Goal: Task Accomplishment & Management: Use online tool/utility

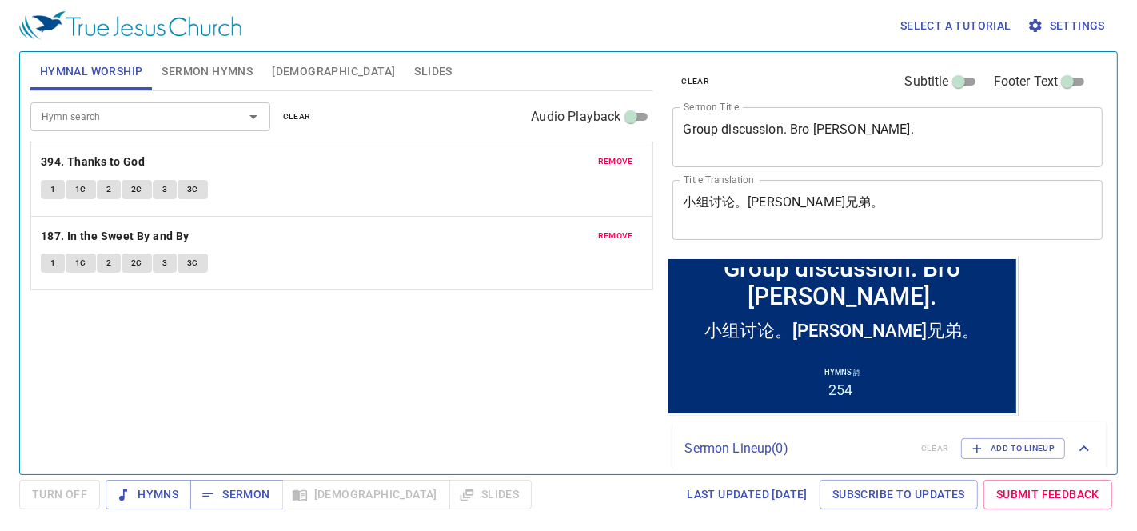
click at [604, 237] on span "remove" at bounding box center [615, 236] width 35 height 14
click at [617, 163] on span "remove" at bounding box center [615, 161] width 35 height 14
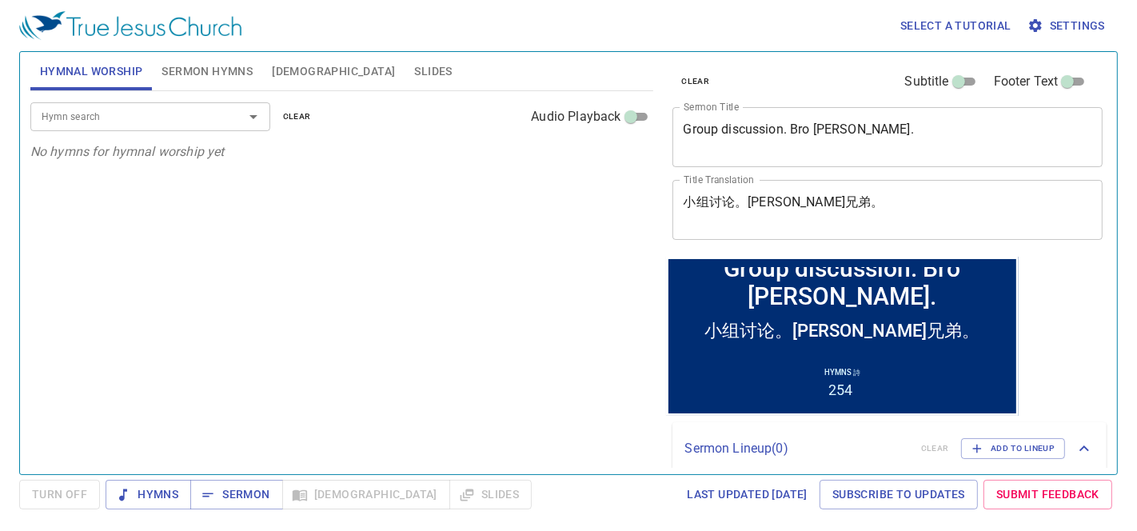
click at [195, 70] on span "Sermon Hymns" at bounding box center [206, 72] width 91 height 20
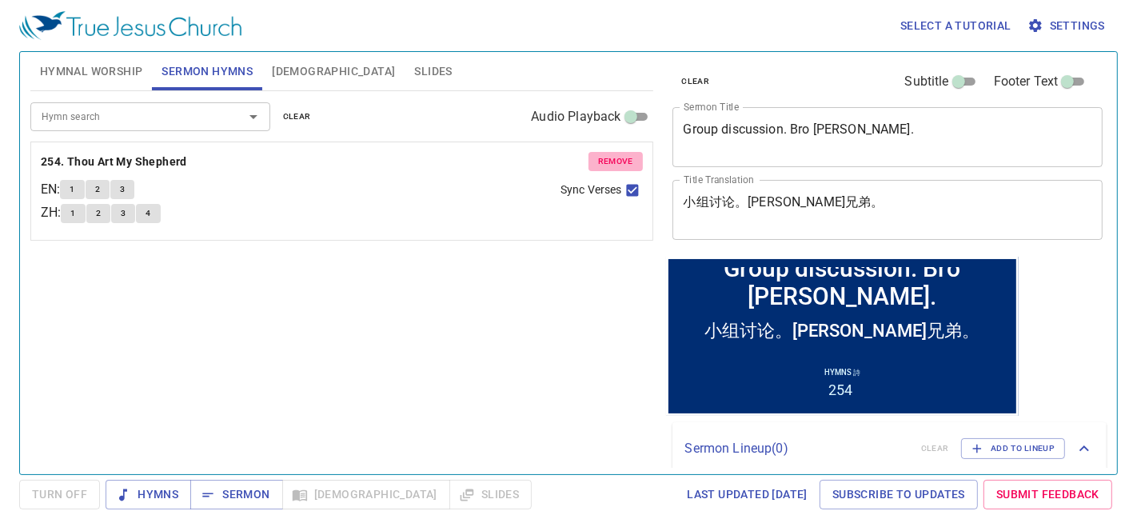
click at [612, 160] on span "remove" at bounding box center [615, 161] width 35 height 14
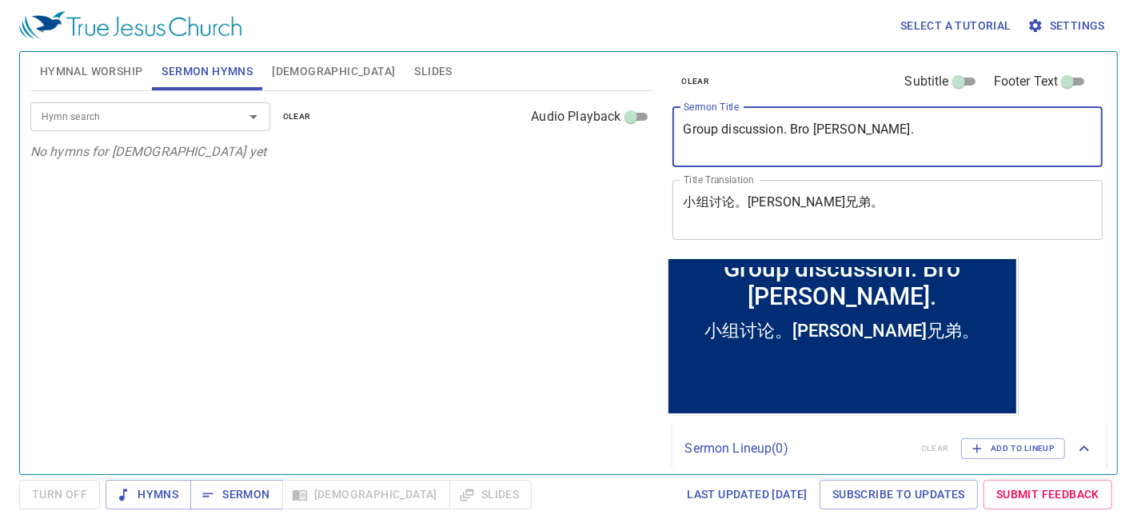
drag, startPoint x: 879, startPoint y: 130, endPoint x: 413, endPoint y: 139, distance: 467.0
click at [413, 139] on div "Hymnal Worship Sermon Hymns Bible Slides Hymn search Hymn search clear Audio Pl…" at bounding box center [568, 257] width 1089 height 422
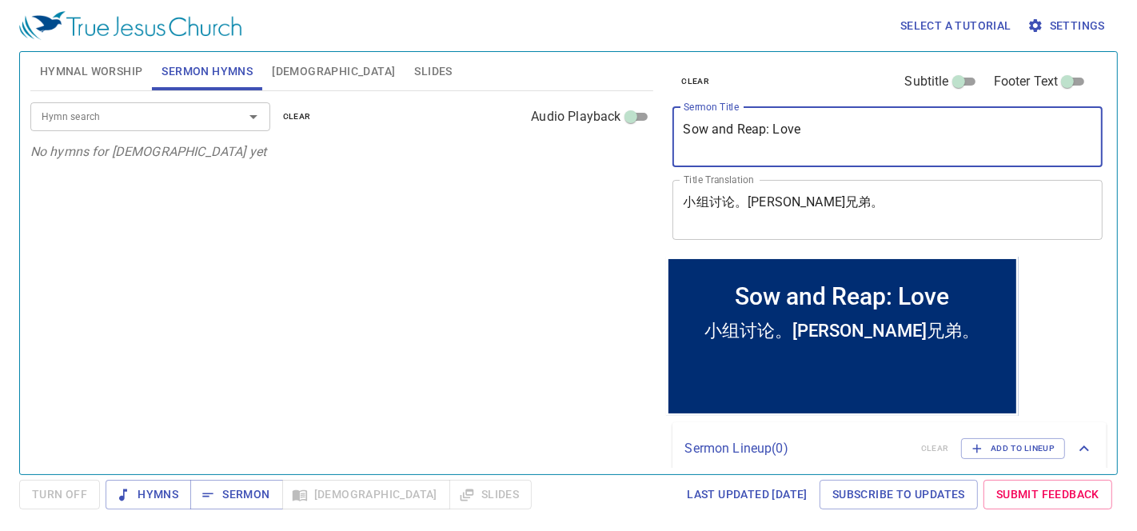
drag, startPoint x: 833, startPoint y: 134, endPoint x: 532, endPoint y: 144, distance: 301.6
click at [532, 144] on div "Hymnal Worship Sermon Hymns Bible Slides Hymn search Hymn search clear Audio Pl…" at bounding box center [568, 257] width 1089 height 422
type textarea "Sow and Reap: Love"
click at [827, 204] on textarea "小组讨论。卡洛斯兄弟。" at bounding box center [888, 209] width 409 height 30
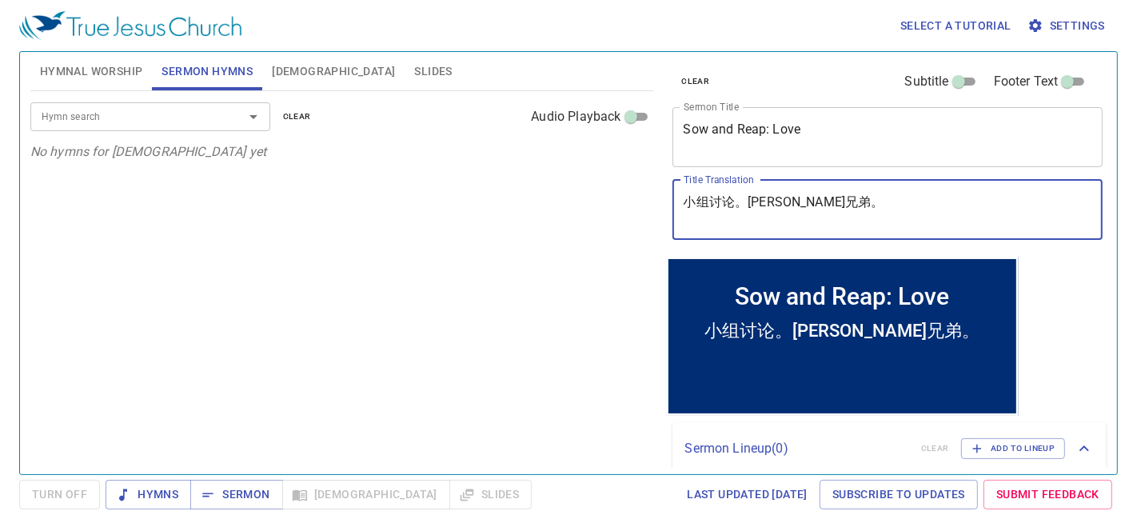
drag, startPoint x: 895, startPoint y: 202, endPoint x: 576, endPoint y: 209, distance: 319.0
click at [576, 209] on div "Hymnal Worship Sermon Hymns Bible Slides Hymn search Hymn search clear Audio Pl…" at bounding box center [568, 257] width 1089 height 422
paste textarea "播种与收获：爱"
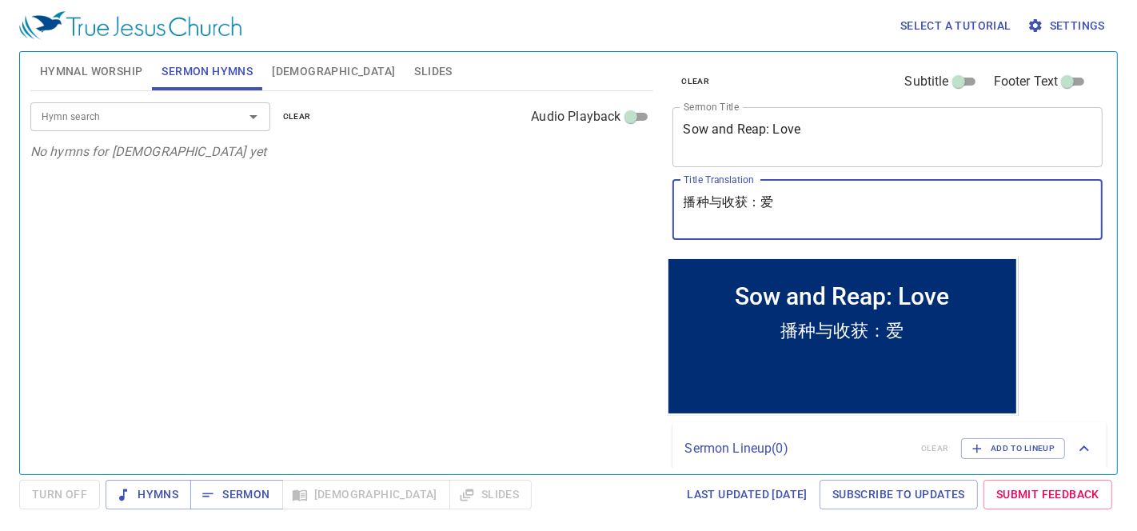
type textarea "播种与收获：爱"
click at [397, 239] on div "Hymn search Hymn search clear Audio Playback No hymns for sermon yet" at bounding box center [341, 275] width 623 height 369
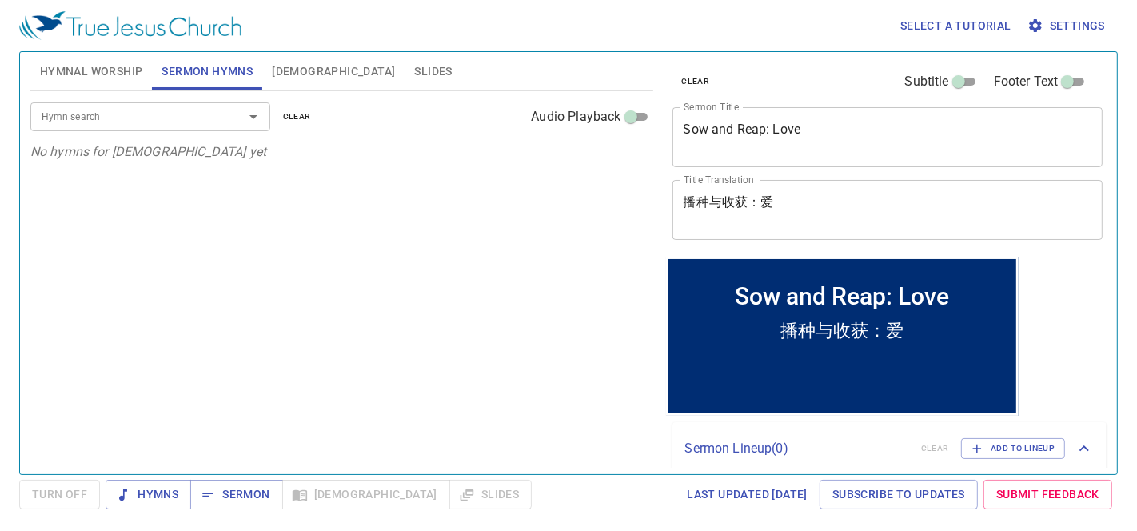
click at [173, 115] on input "Hymn search" at bounding box center [126, 116] width 183 height 18
click at [217, 477] on span "Sermon" at bounding box center [236, 494] width 66 height 20
click at [156, 113] on input "Hymn search" at bounding box center [126, 116] width 183 height 18
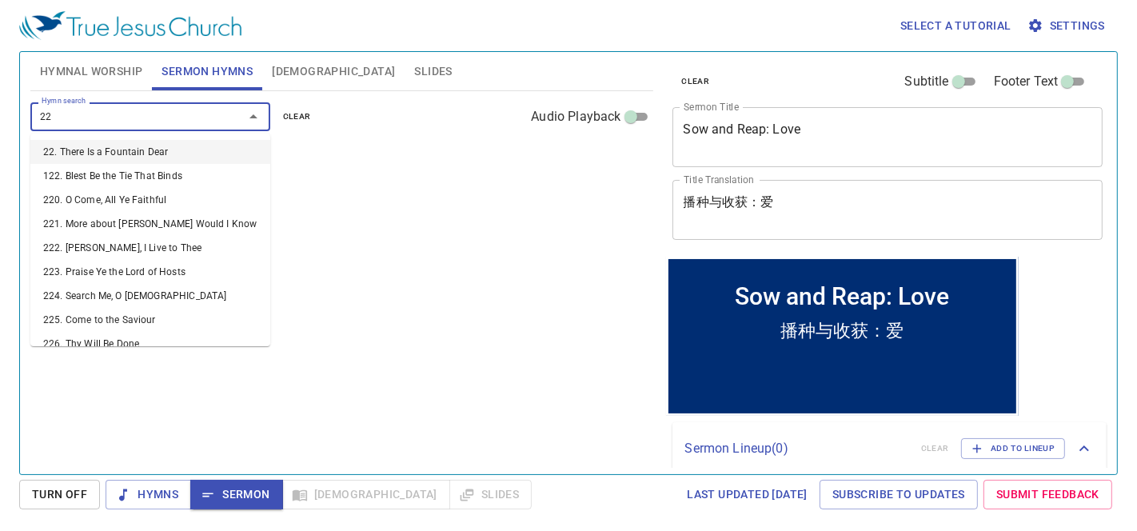
type input "224"
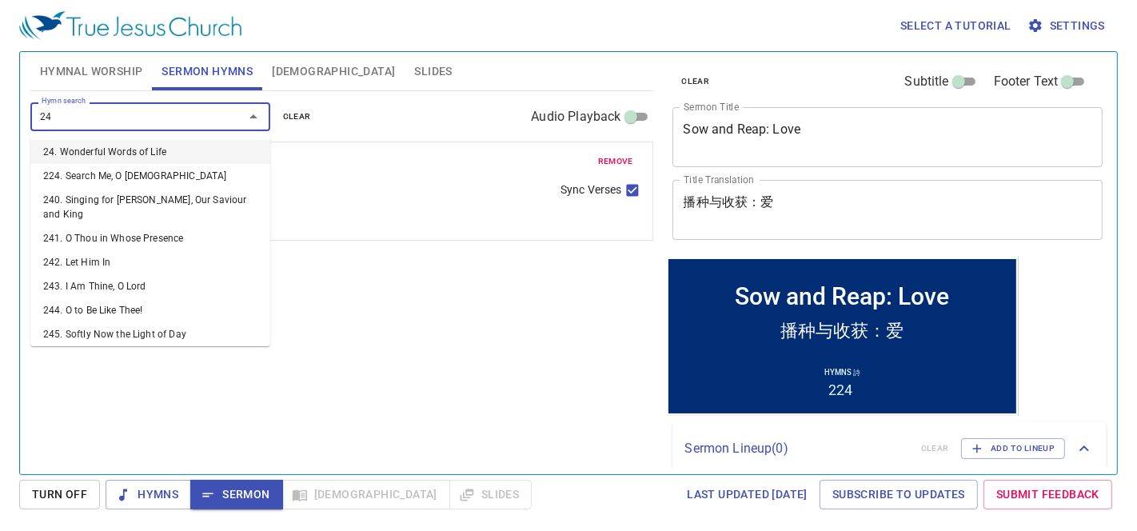
type input "244"
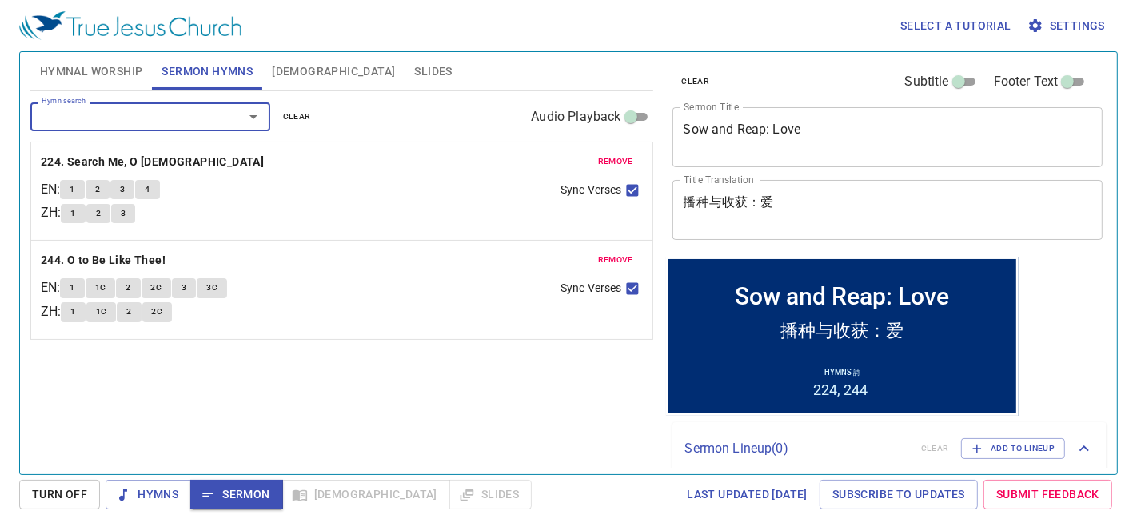
click at [82, 71] on span "Hymnal Worship" at bounding box center [91, 72] width 103 height 20
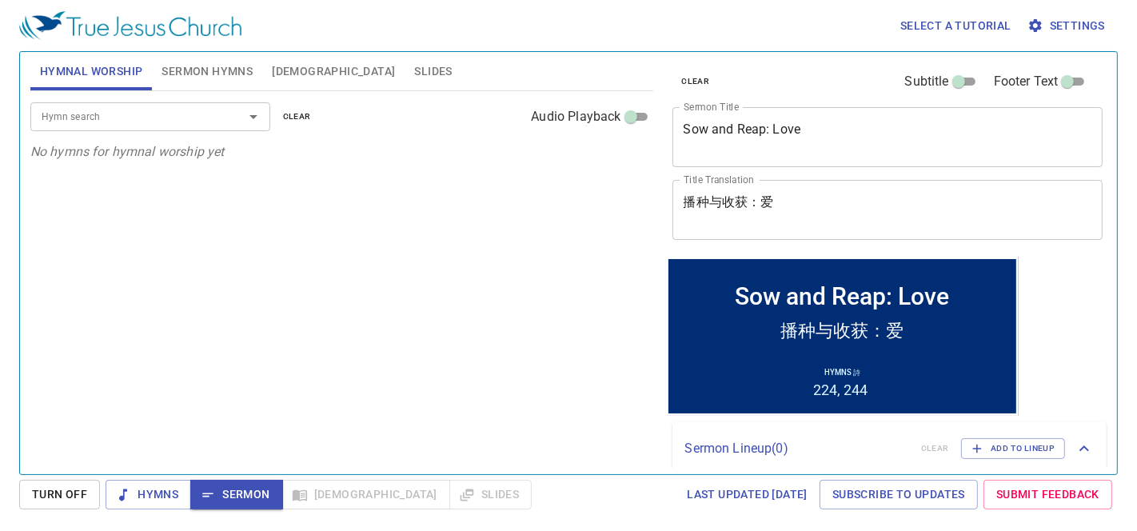
click at [97, 114] on input "Hymn search" at bounding box center [126, 116] width 183 height 18
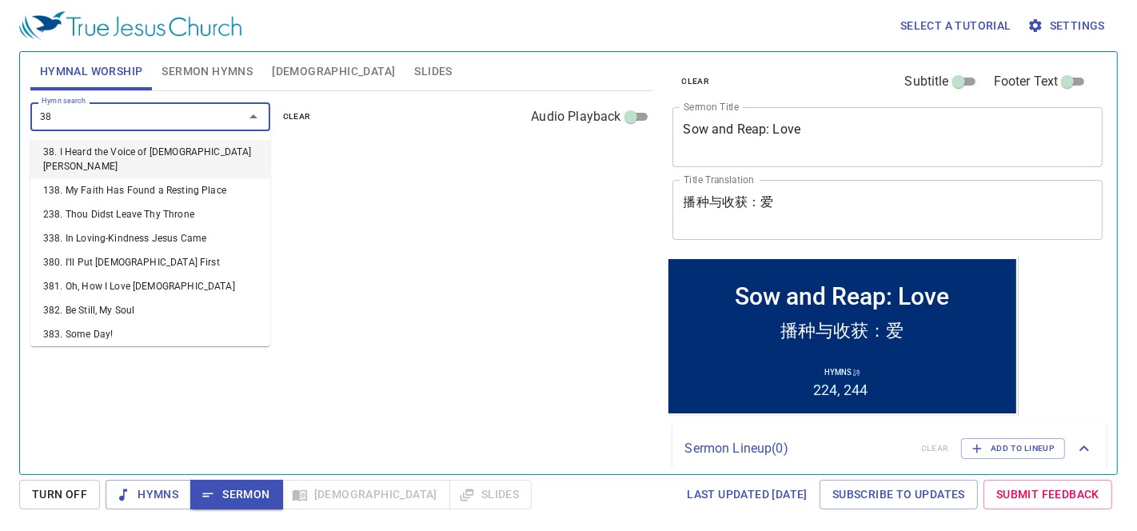
type input "380"
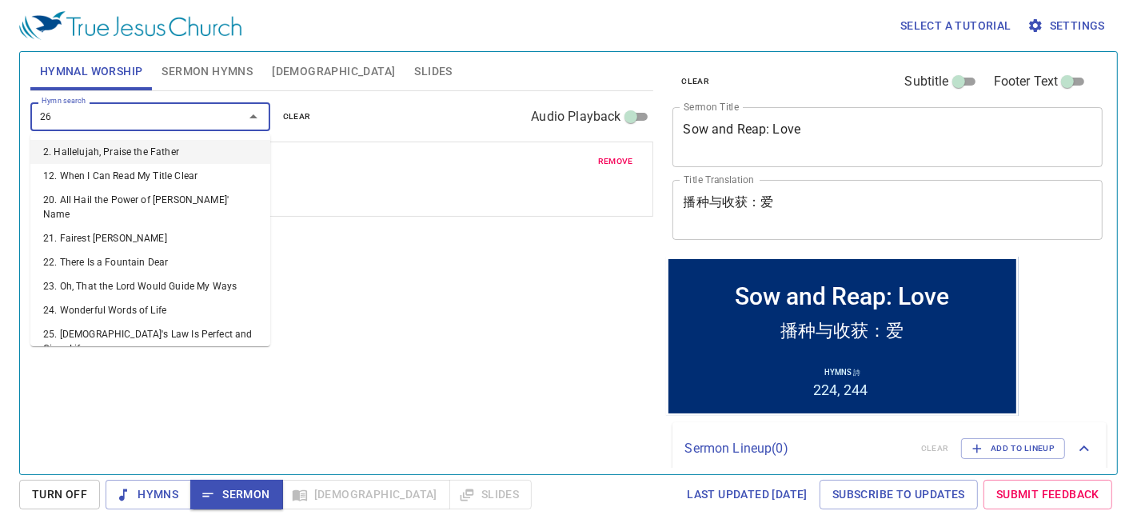
type input "263"
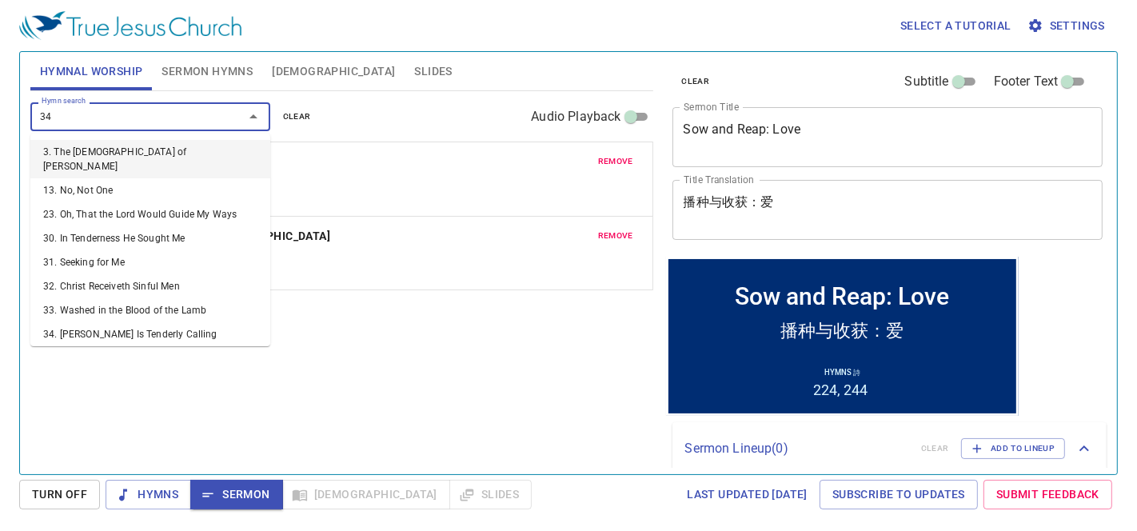
type input "344"
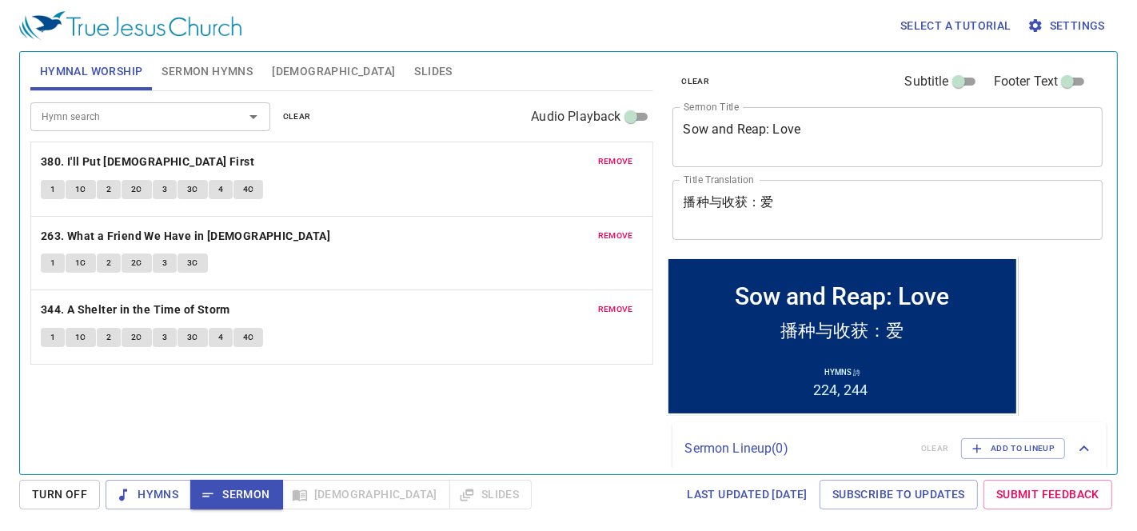
click at [414, 68] on span "Slides" at bounding box center [433, 72] width 38 height 20
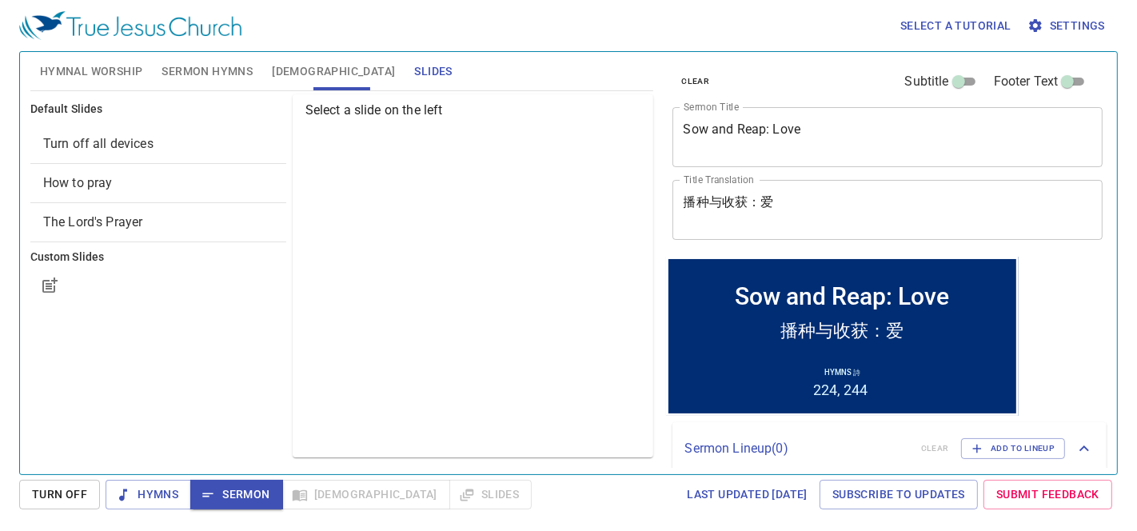
click at [123, 149] on span "Turn off all devices" at bounding box center [98, 143] width 110 height 15
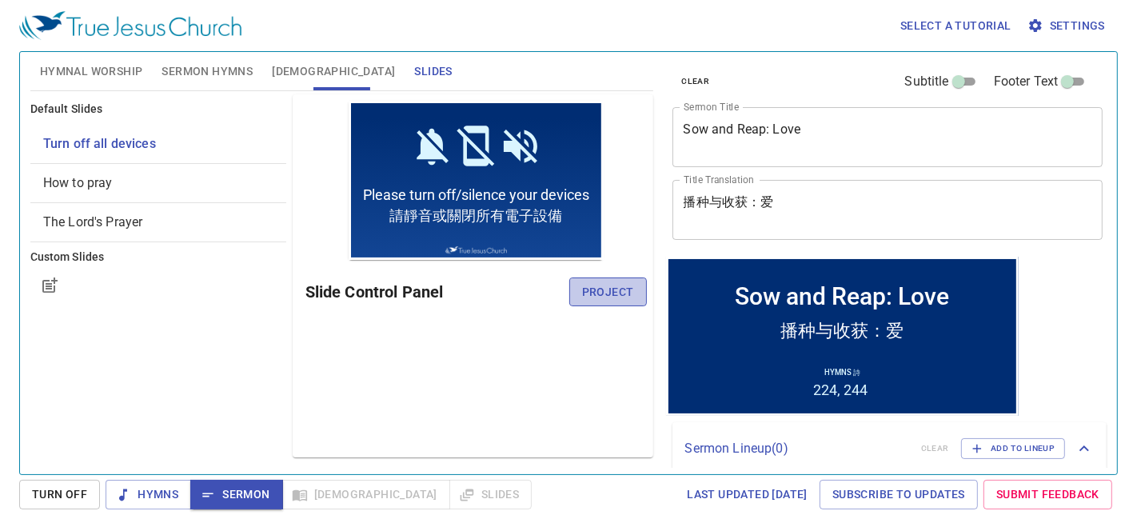
click at [612, 286] on span "Project" at bounding box center [608, 292] width 52 height 20
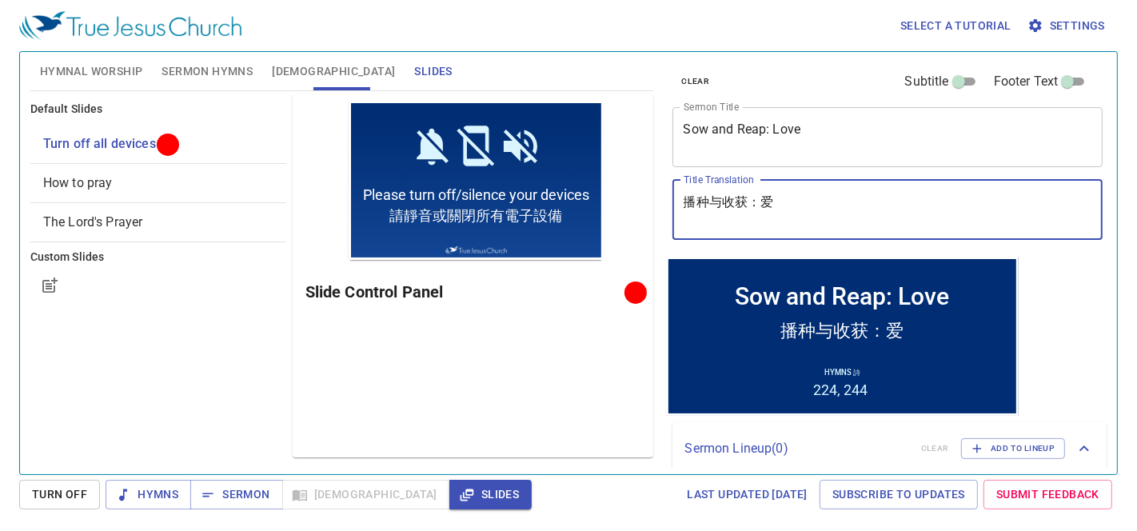
drag, startPoint x: 822, startPoint y: 209, endPoint x: 641, endPoint y: 196, distance: 181.2
click at [641, 196] on div "Hymnal Worship Sermon Hymns Bible Slides Hymn search Hymn search clear Audio Pl…" at bounding box center [568, 257] width 1089 height 422
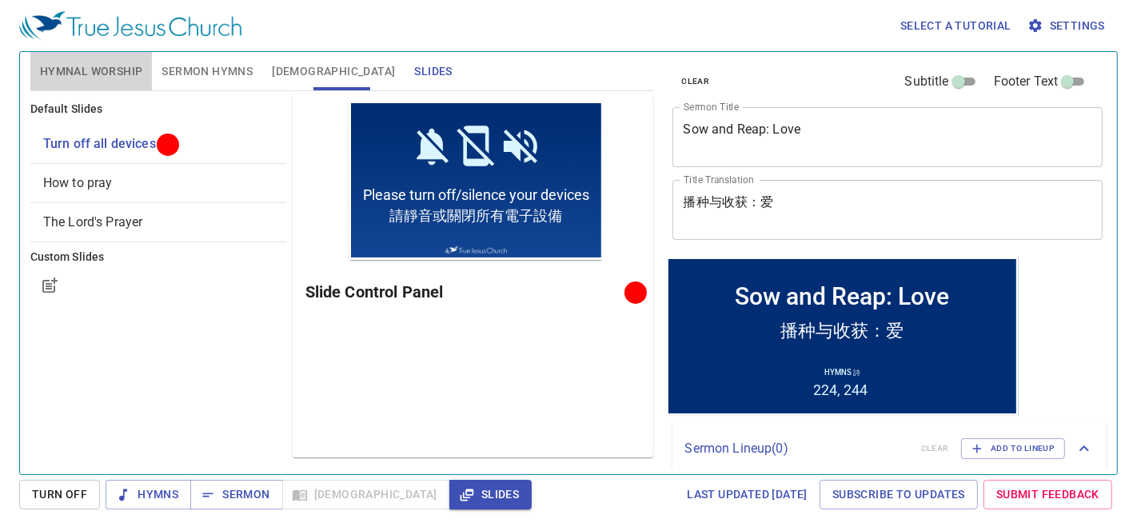
click at [68, 69] on span "Hymnal Worship" at bounding box center [91, 72] width 103 height 20
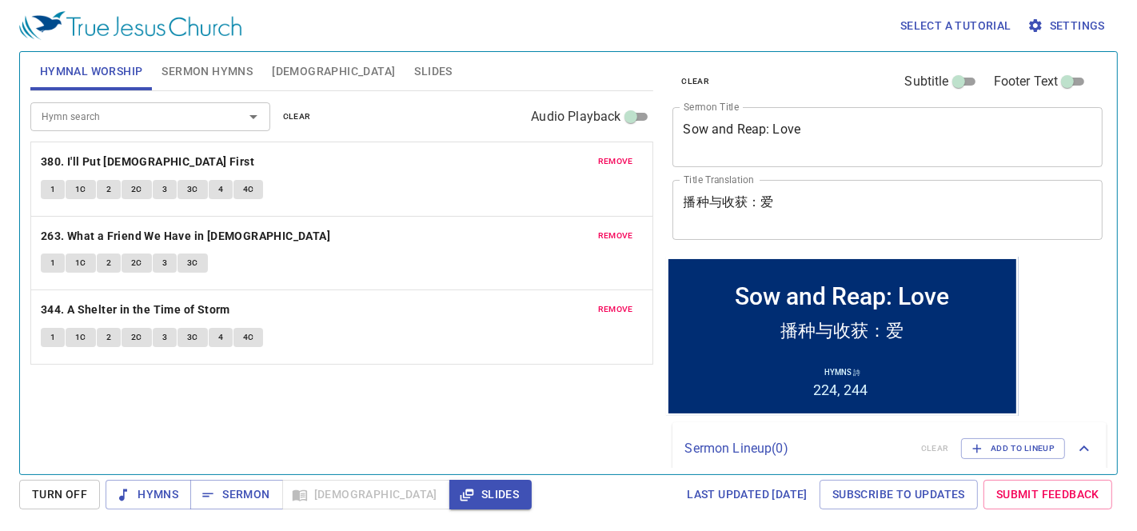
click at [207, 66] on span "Sermon Hymns" at bounding box center [206, 72] width 91 height 20
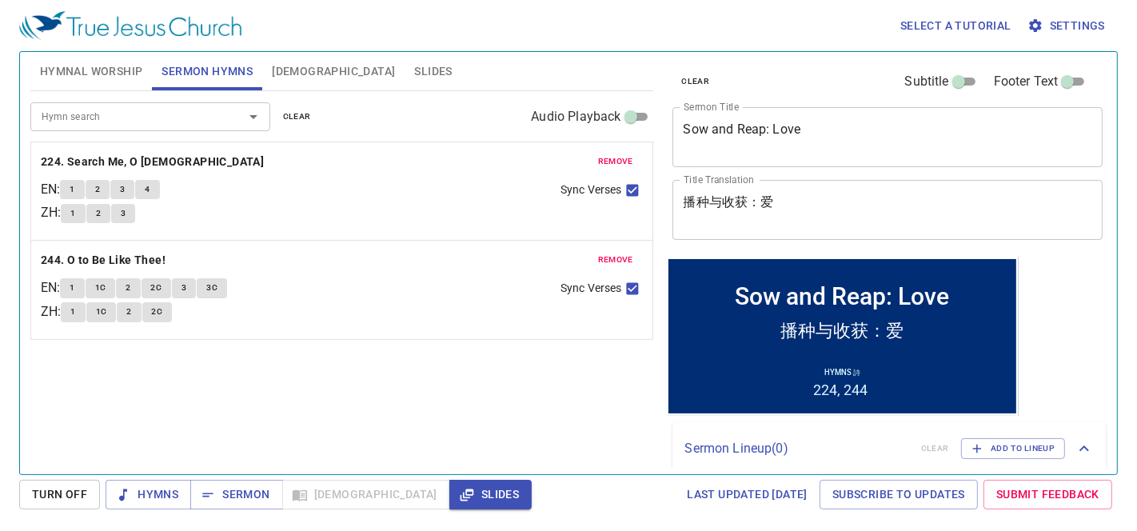
click at [96, 53] on button "Hymnal Worship" at bounding box center [91, 71] width 122 height 38
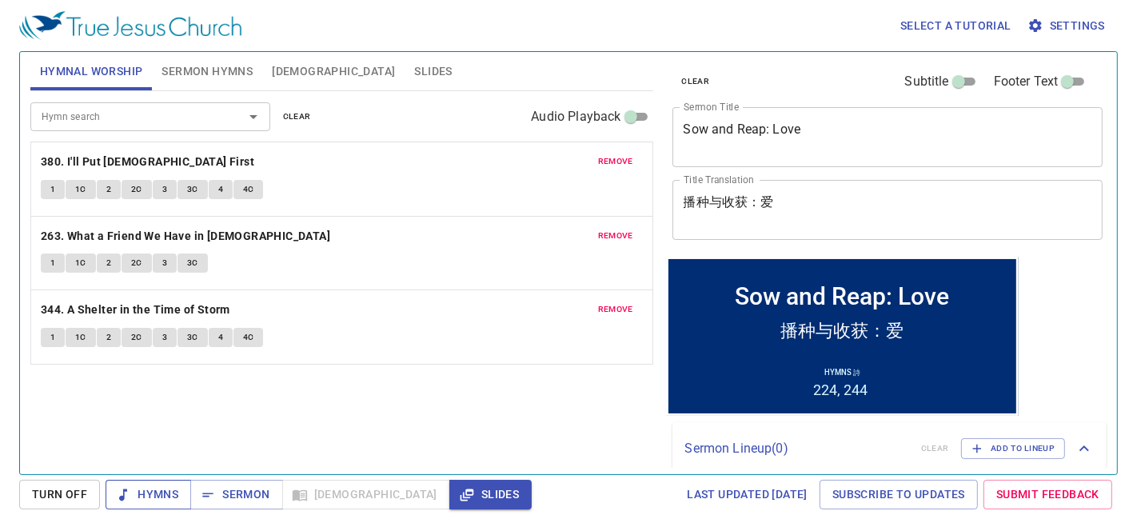
click at [157, 477] on span "Hymns" at bounding box center [148, 494] width 60 height 20
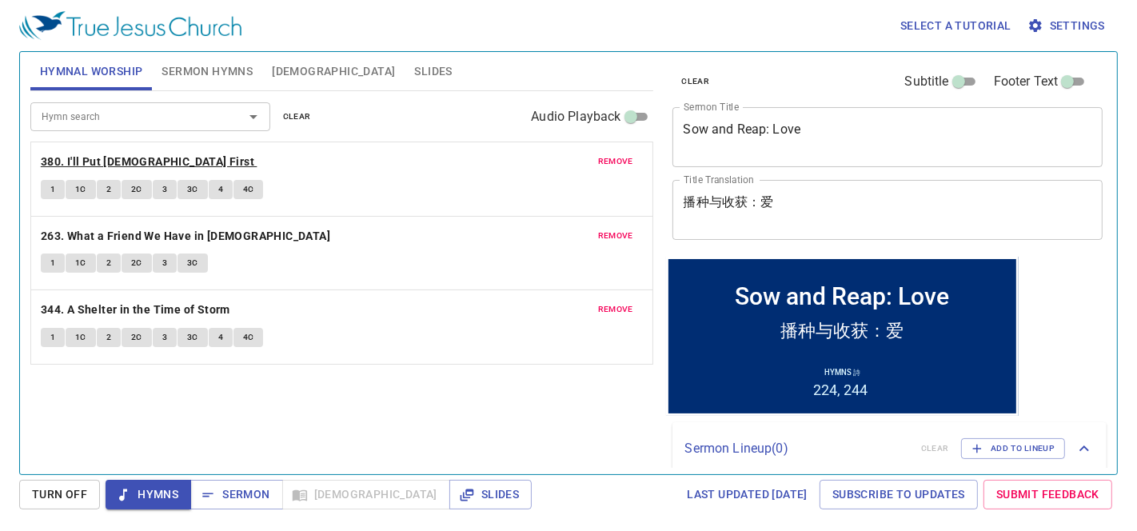
click at [126, 161] on b "380. I'll Put [DEMOGRAPHIC_DATA] First" at bounding box center [147, 162] width 213 height 20
click at [47, 192] on button "1" at bounding box center [53, 189] width 24 height 19
drag, startPoint x: 85, startPoint y: 188, endPoint x: 97, endPoint y: 189, distance: 12.1
click at [85, 188] on span "1C" at bounding box center [80, 189] width 11 height 14
click at [110, 183] on span "2" at bounding box center [108, 189] width 5 height 14
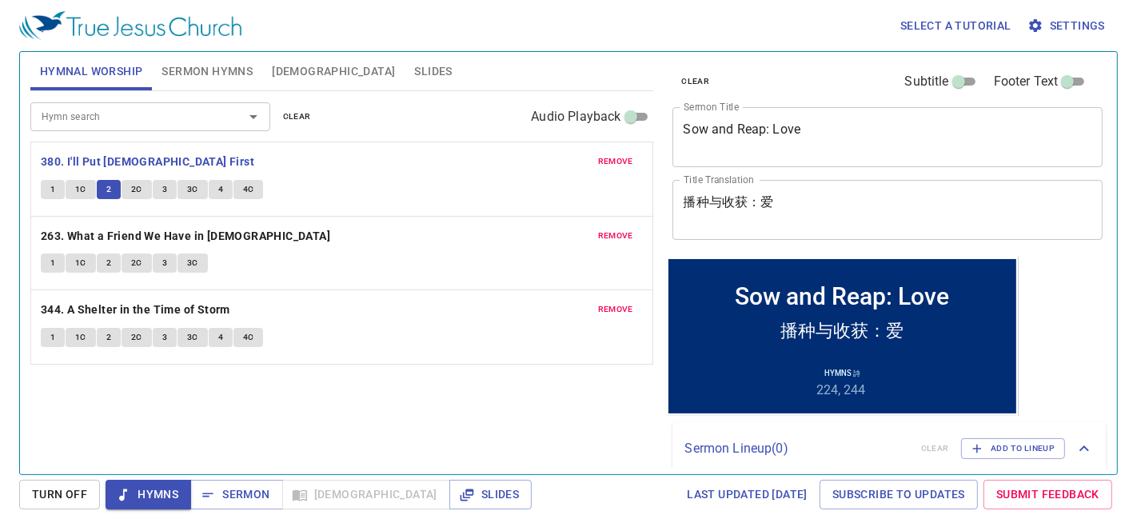
click at [127, 189] on button "2C" at bounding box center [137, 189] width 30 height 19
click at [162, 189] on span "3" at bounding box center [164, 189] width 5 height 14
click at [189, 193] on span "3C" at bounding box center [192, 189] width 11 height 14
click at [213, 185] on button "4" at bounding box center [221, 189] width 24 height 19
click at [249, 188] on span "4C" at bounding box center [248, 189] width 11 height 14
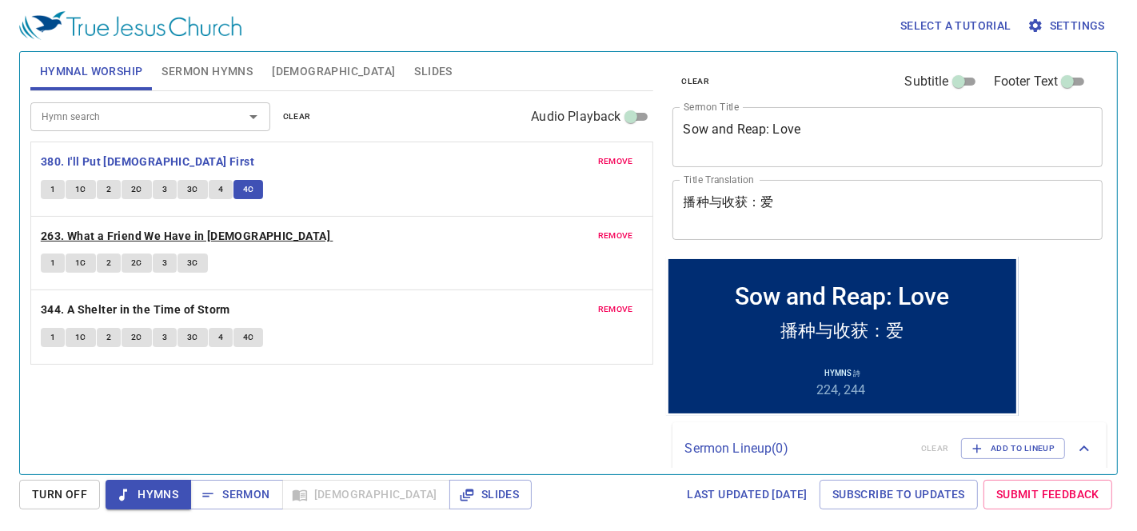
click at [217, 232] on b "263. What a Friend We Have in Jesus" at bounding box center [185, 236] width 289 height 20
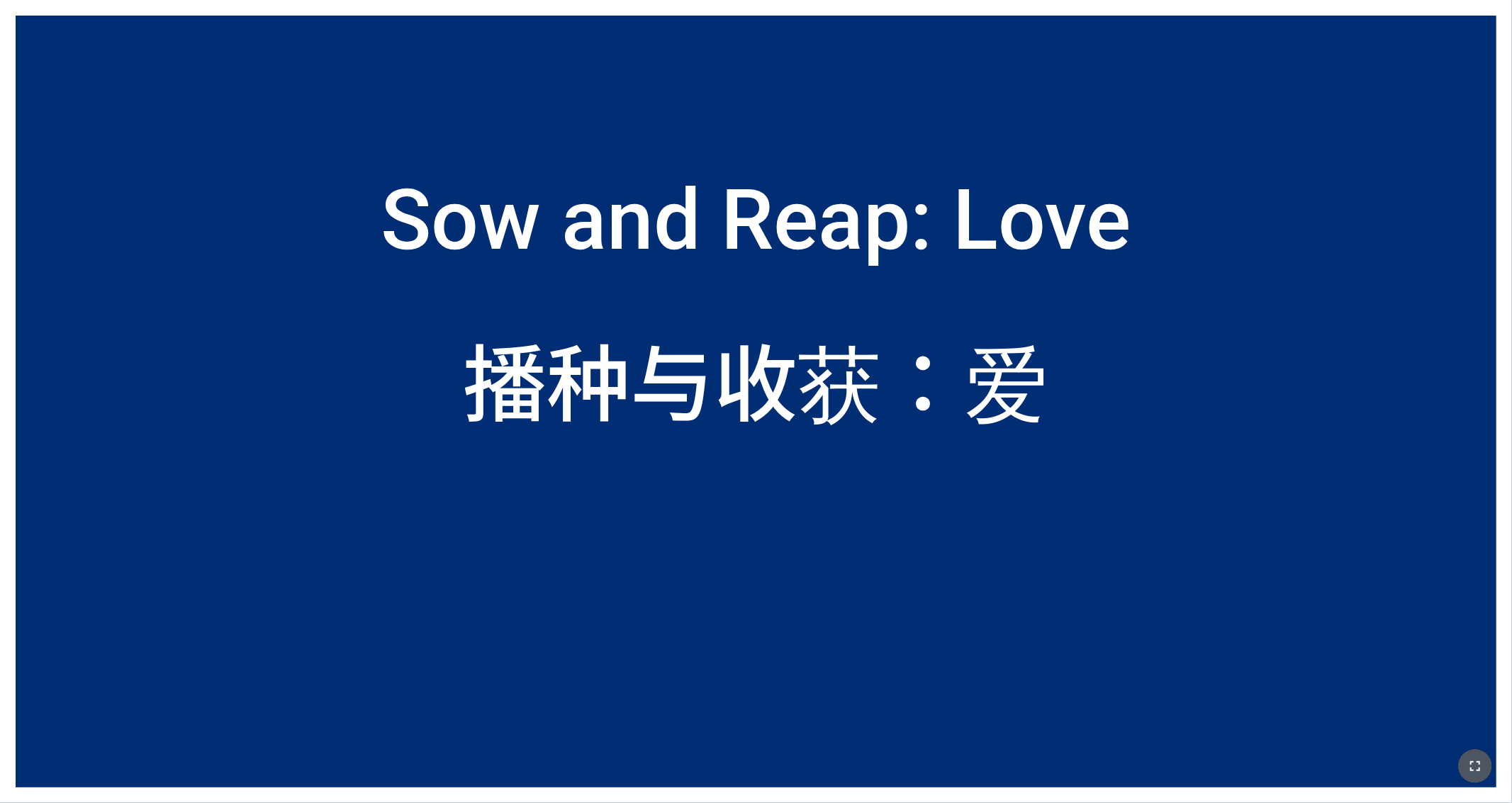
click at [997, 510] on icon "button" at bounding box center [1475, 766] width 17 height 17
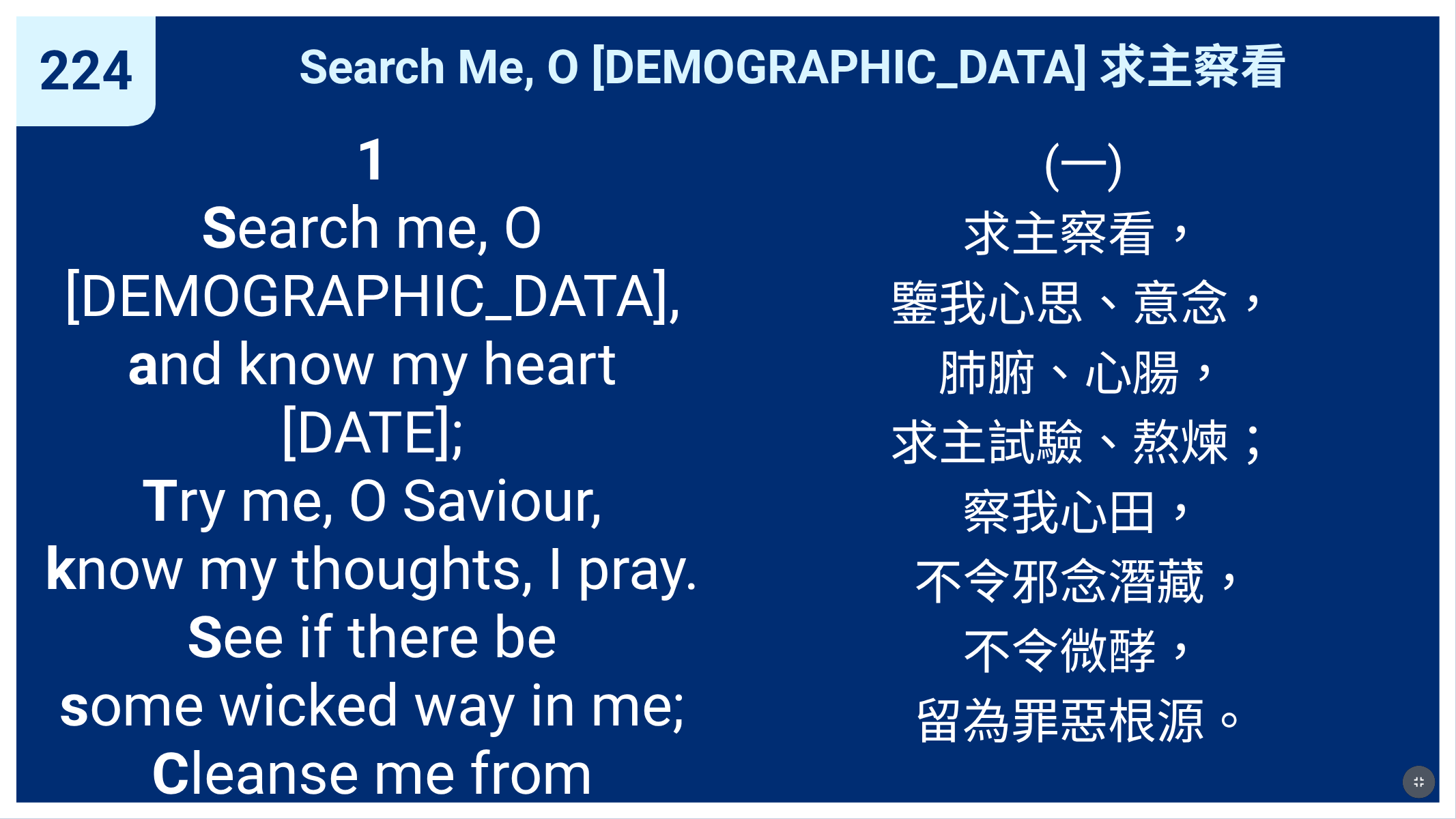
click at [960, 491] on button "button" at bounding box center [1419, 782] width 32 height 32
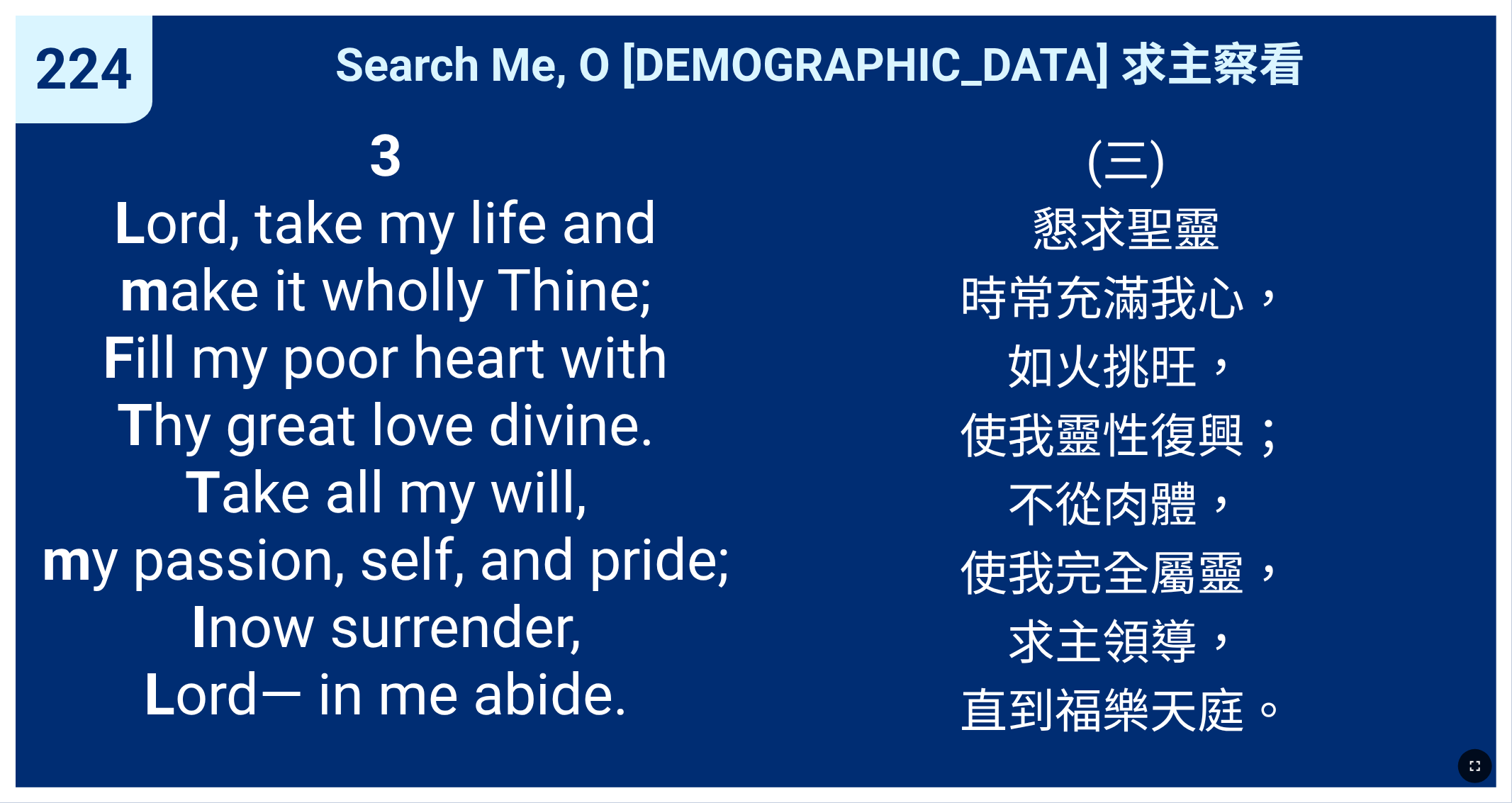
click at [997, 510] on button "button" at bounding box center [1475, 766] width 34 height 34
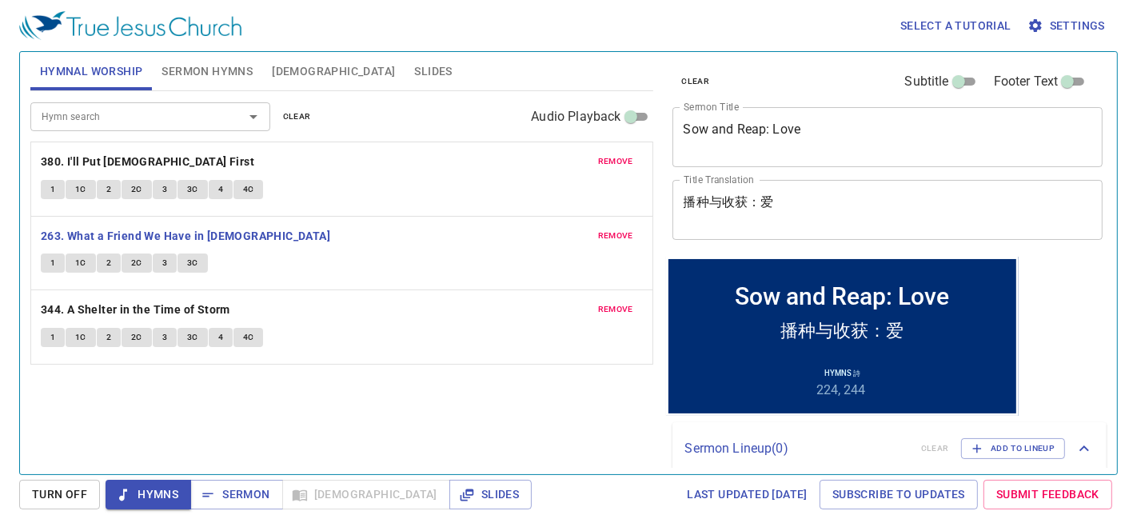
click at [55, 260] on button "1" at bounding box center [53, 262] width 24 height 19
click at [78, 261] on span "1C" at bounding box center [80, 263] width 11 height 14
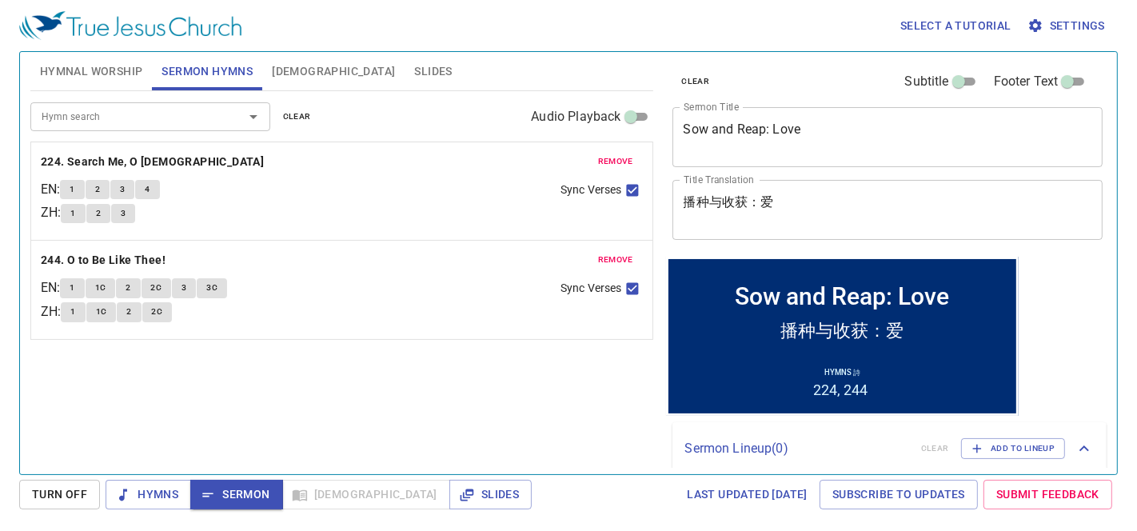
click at [413, 381] on div "Hymn search Hymn search clear Audio Playback remove 224. Search Me, O God EN : …" at bounding box center [341, 275] width 623 height 369
click at [405, 60] on button "Slides" at bounding box center [433, 71] width 57 height 38
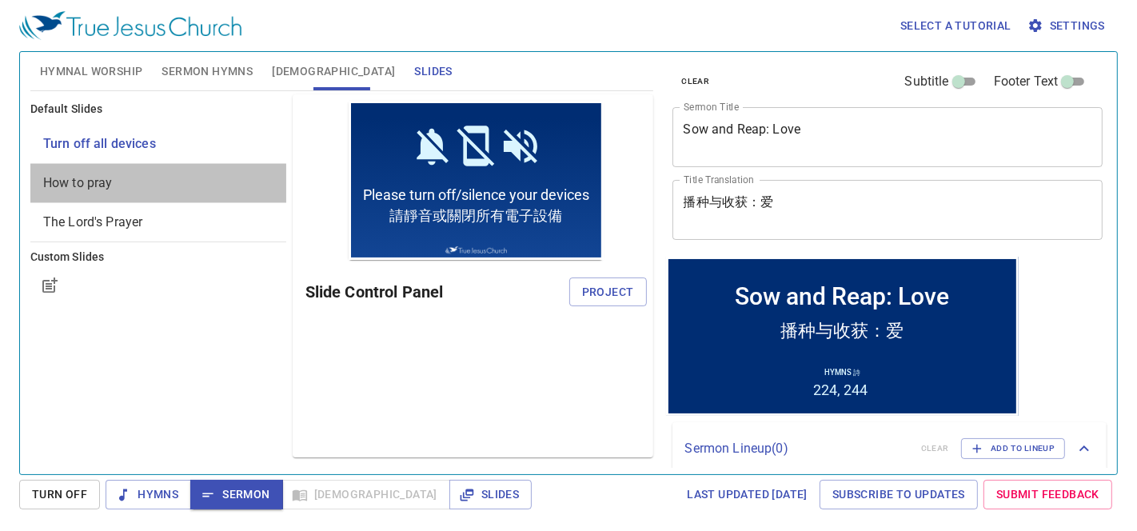
click at [57, 178] on span "How to pray" at bounding box center [78, 182] width 70 height 15
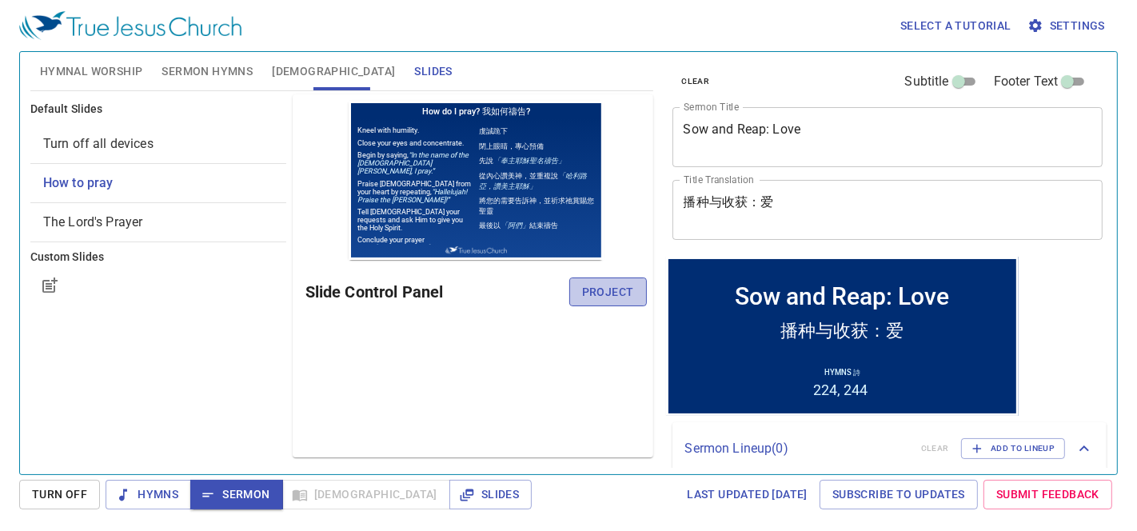
click at [604, 297] on span "Project" at bounding box center [608, 292] width 52 height 20
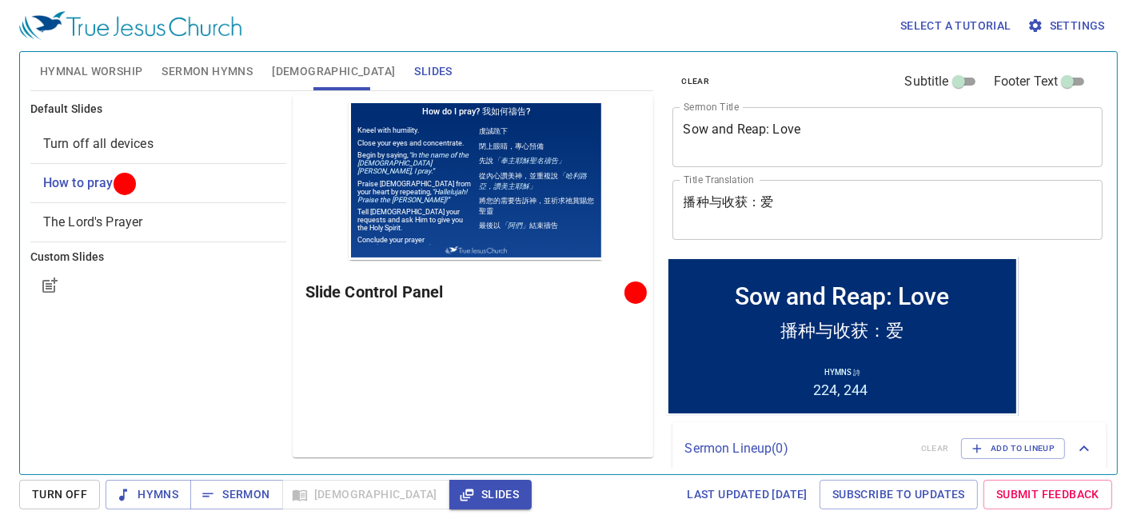
click at [537, 483] on div "Last updated 7/2/2025 Subscribe to Updates Submit Feedback" at bounding box center [827, 495] width 580 height 30
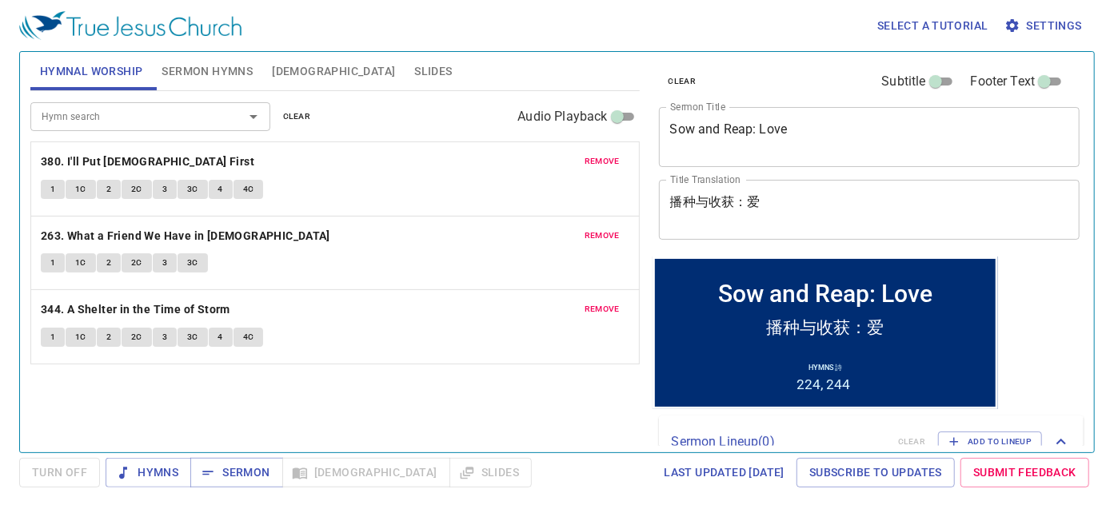
click at [416, 389] on div "Hymn search Hymn search clear Audio Playback remove 380. I'll Put [DEMOGRAPHIC_…" at bounding box center [334, 265] width 609 height 348
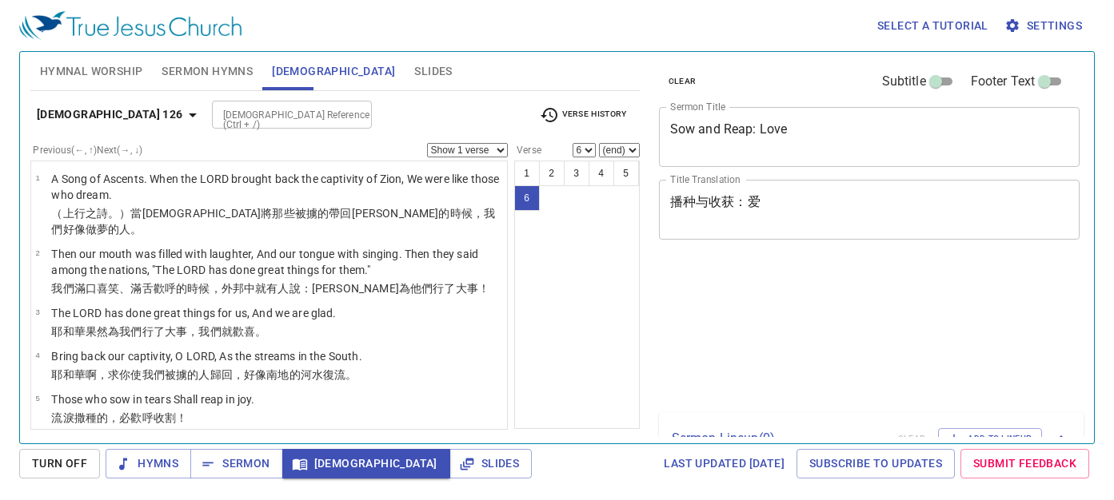
select select "6"
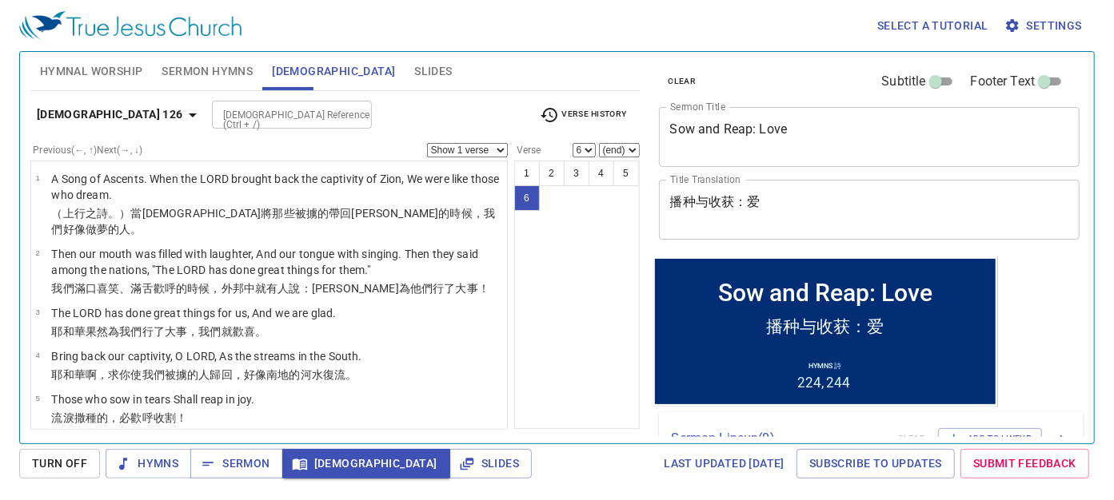
drag, startPoint x: 0, startPoint y: 0, endPoint x: 370, endPoint y: 110, distance: 386.2
click at [370, 110] on div "Bible Reference (Ctrl + /) Bible Reference (Ctrl + /)" at bounding box center [369, 115] width 315 height 28
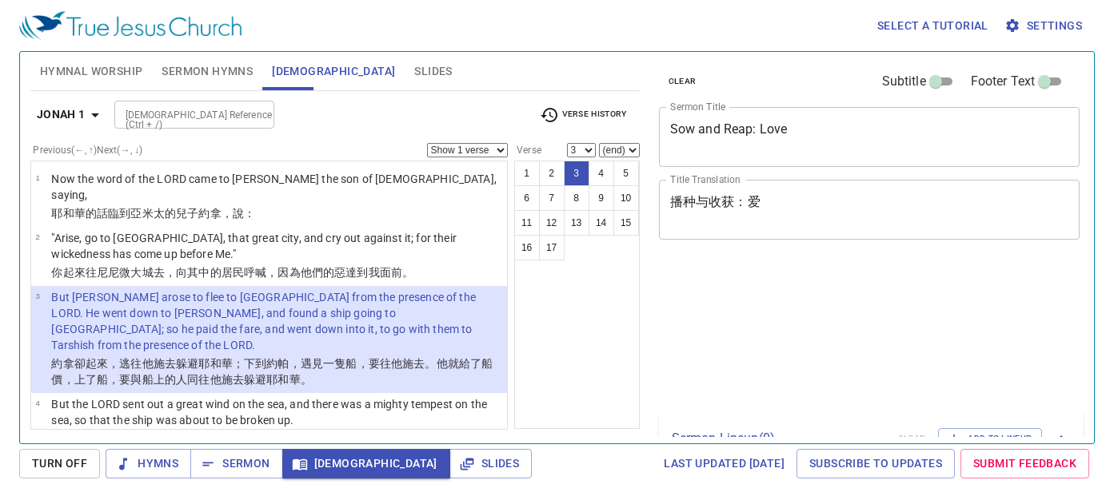
select select "3"
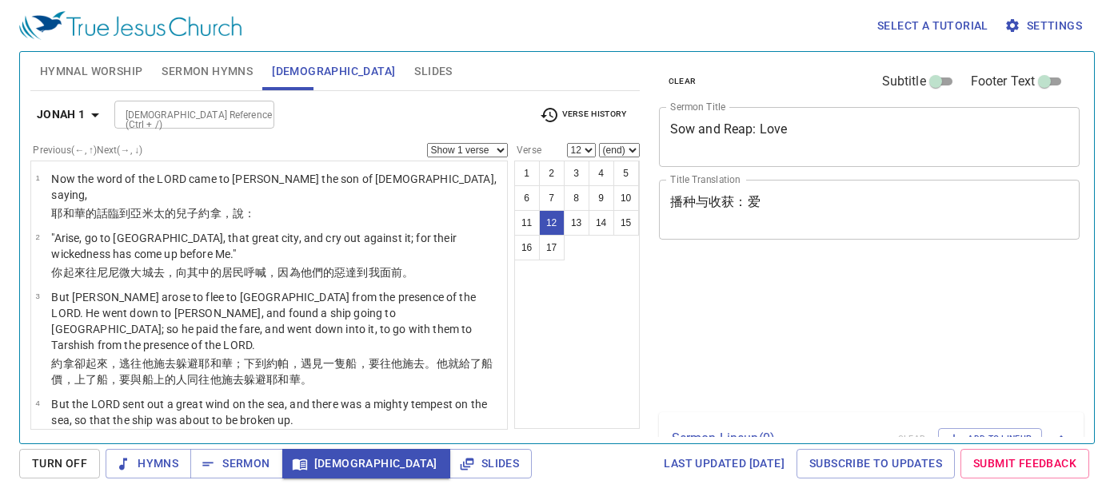
select select "12"
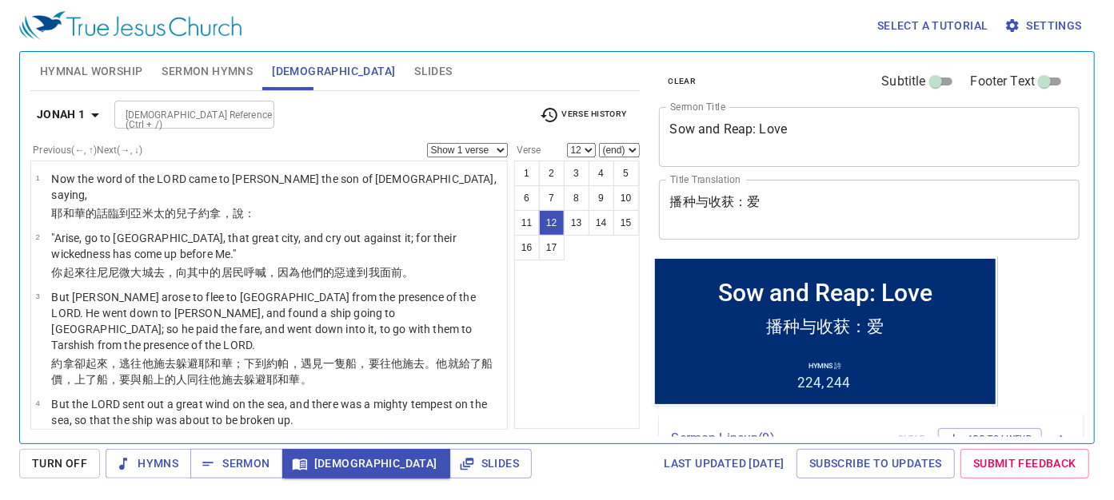
scroll to position [731, 0]
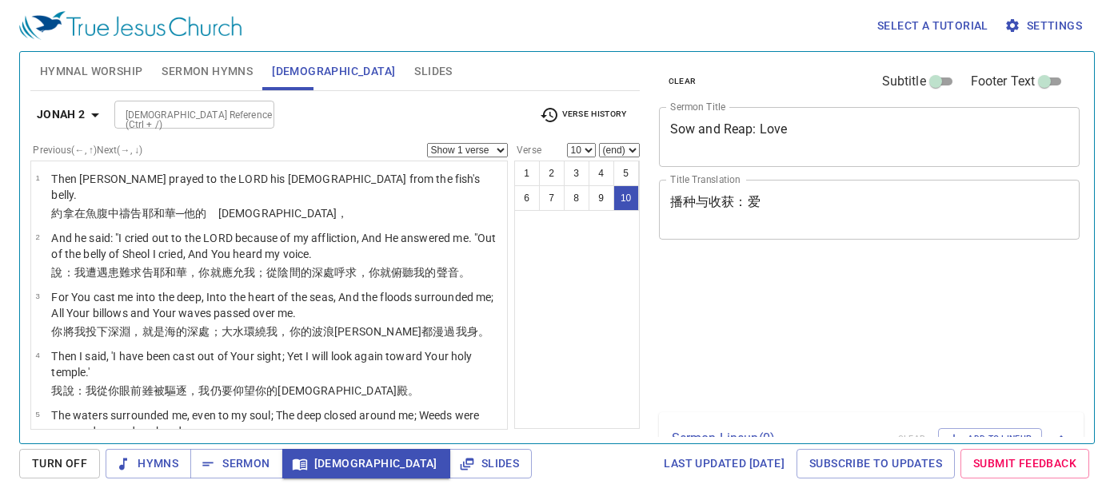
select select "10"
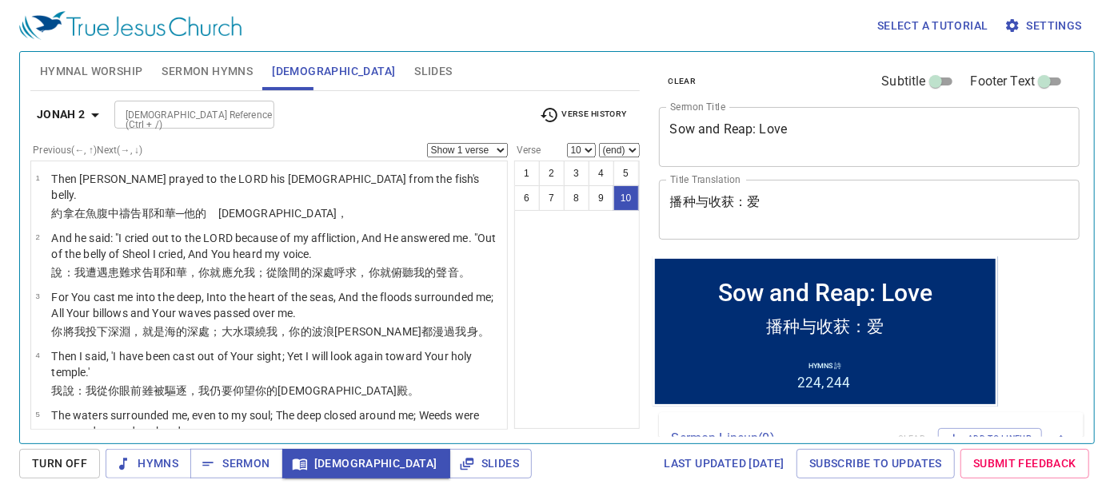
scroll to position [304, 0]
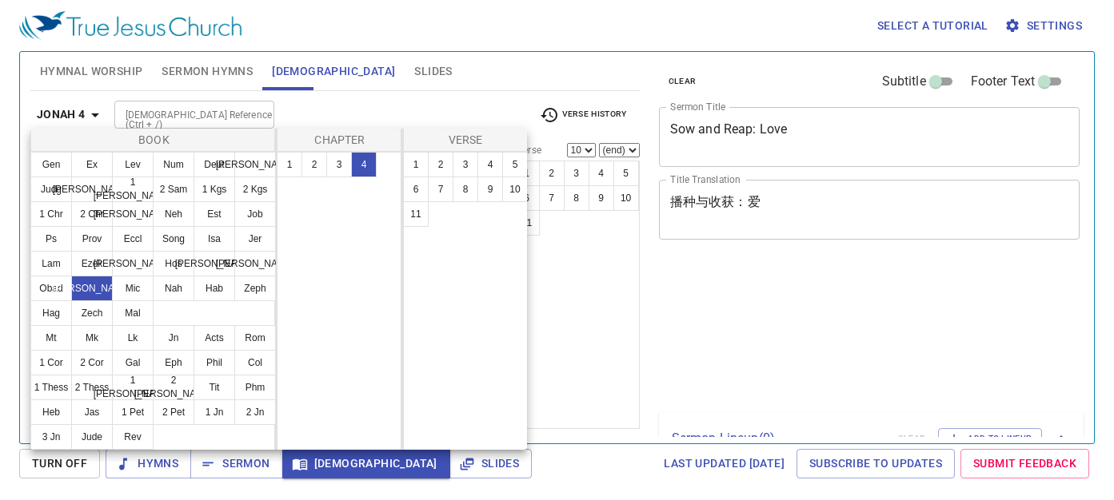
select select "10"
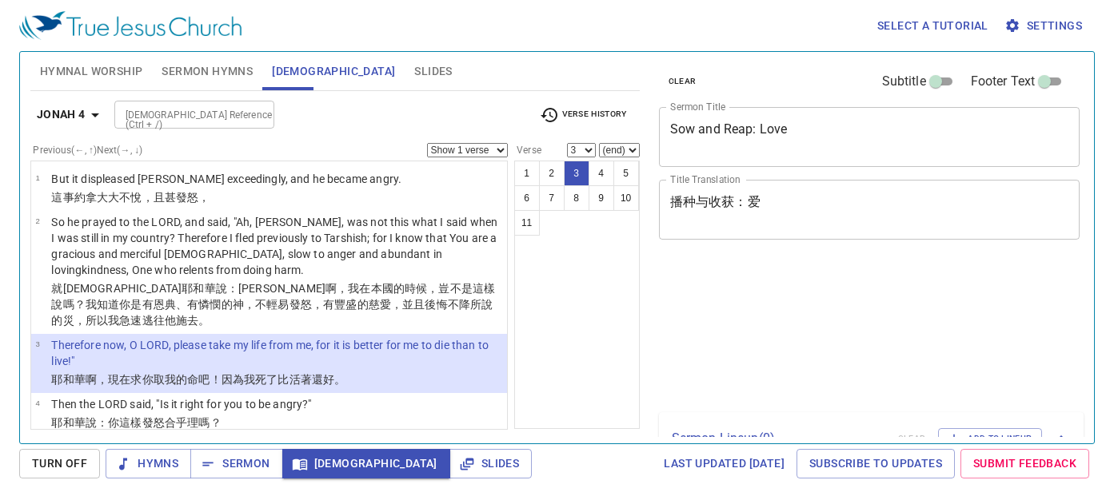
select select "3"
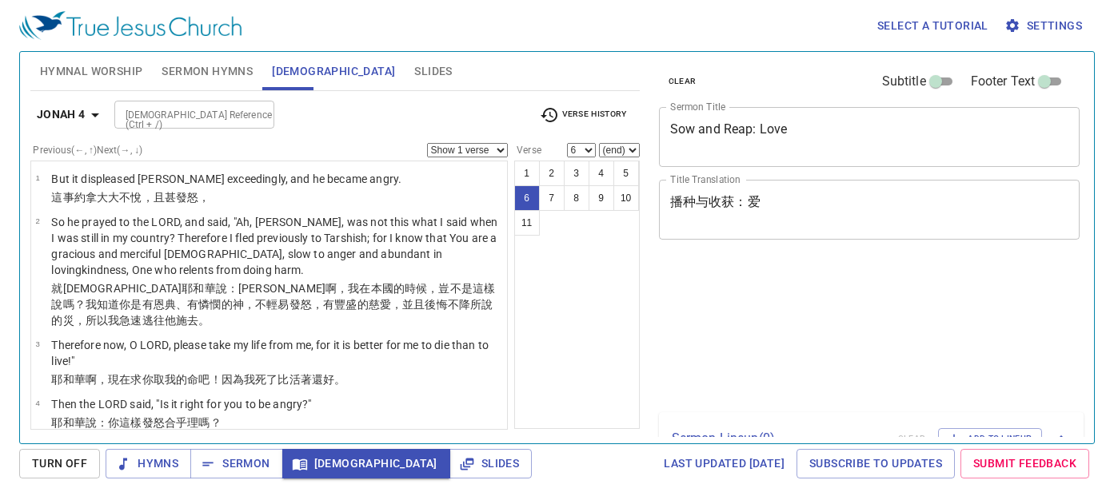
select select "6"
select select "11"
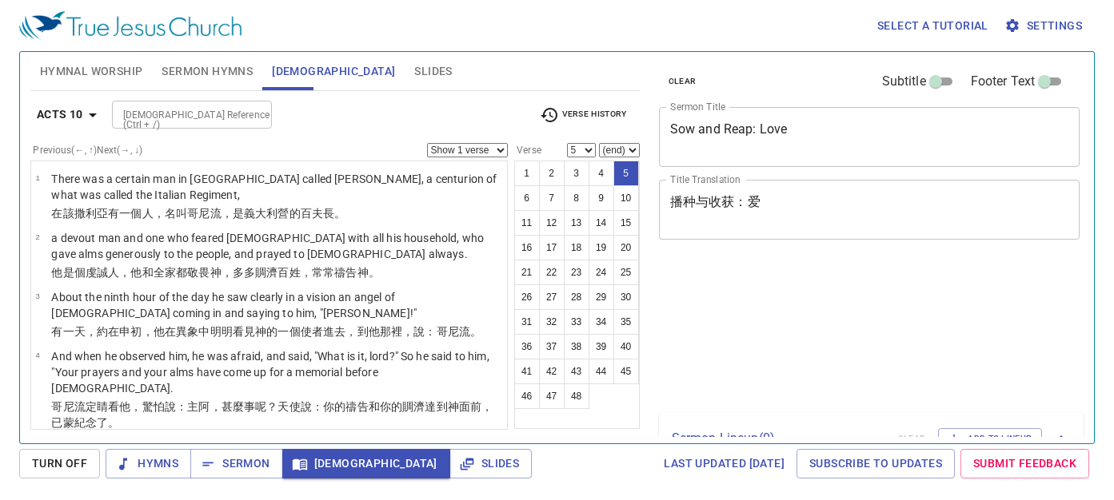
select select "5"
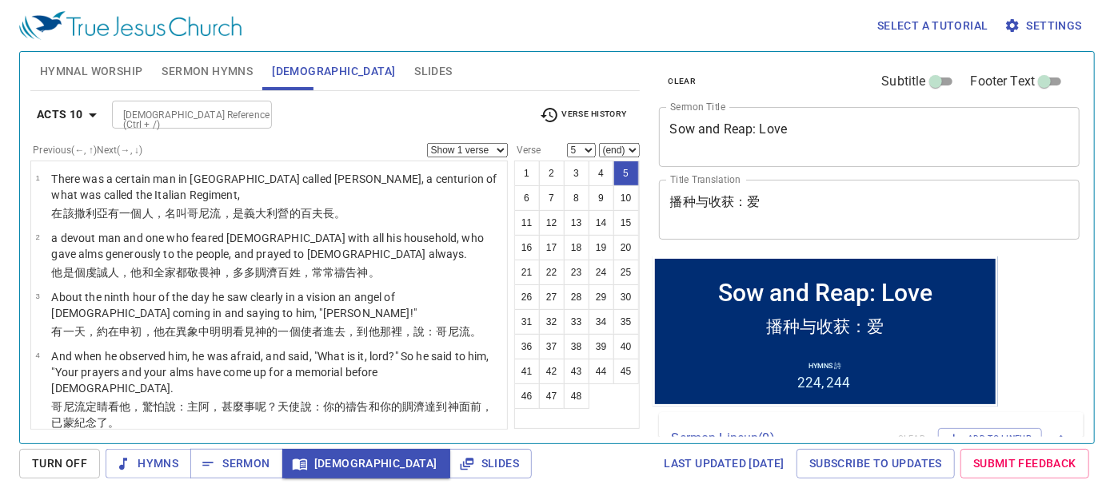
scroll to position [590, 0]
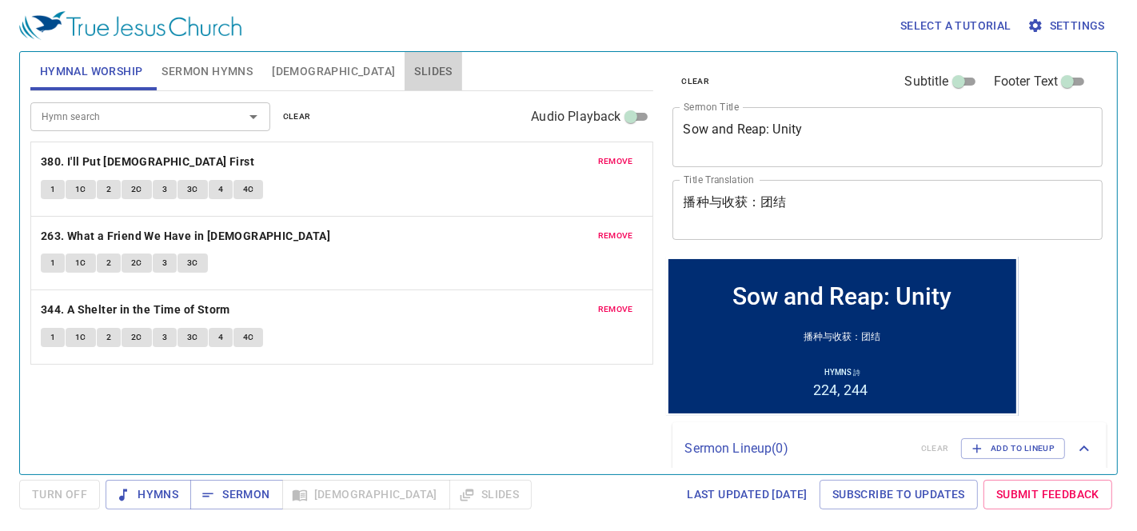
click at [405, 74] on button "Slides" at bounding box center [433, 71] width 57 height 38
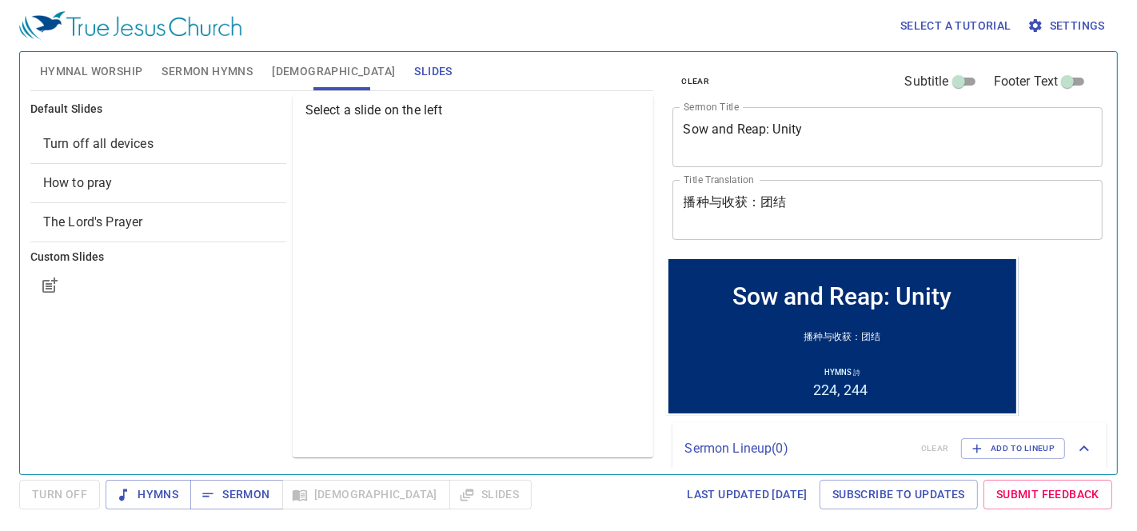
click at [135, 149] on span "Turn off all devices" at bounding box center [98, 143] width 110 height 15
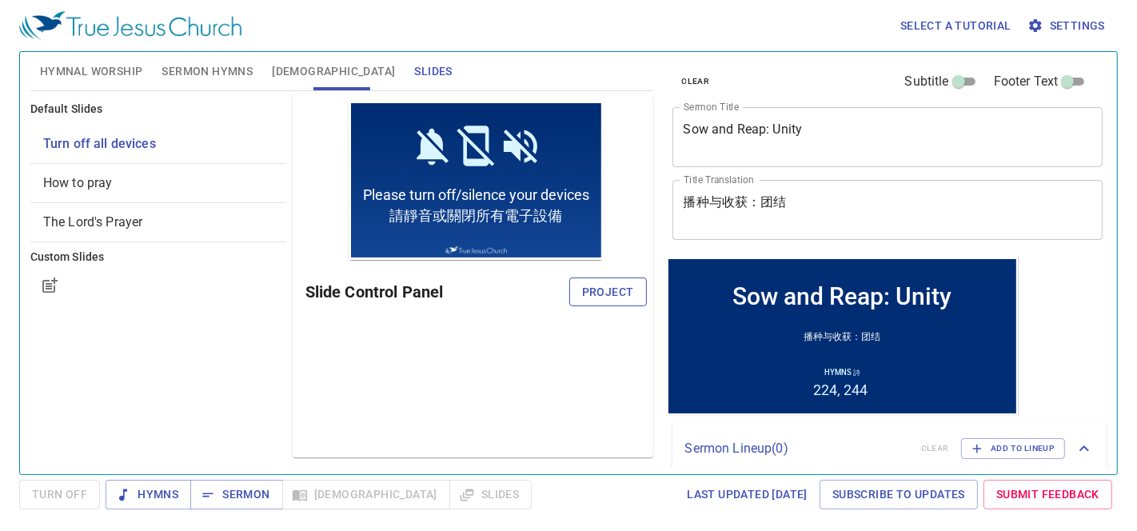
click at [600, 300] on span "Project" at bounding box center [608, 292] width 52 height 20
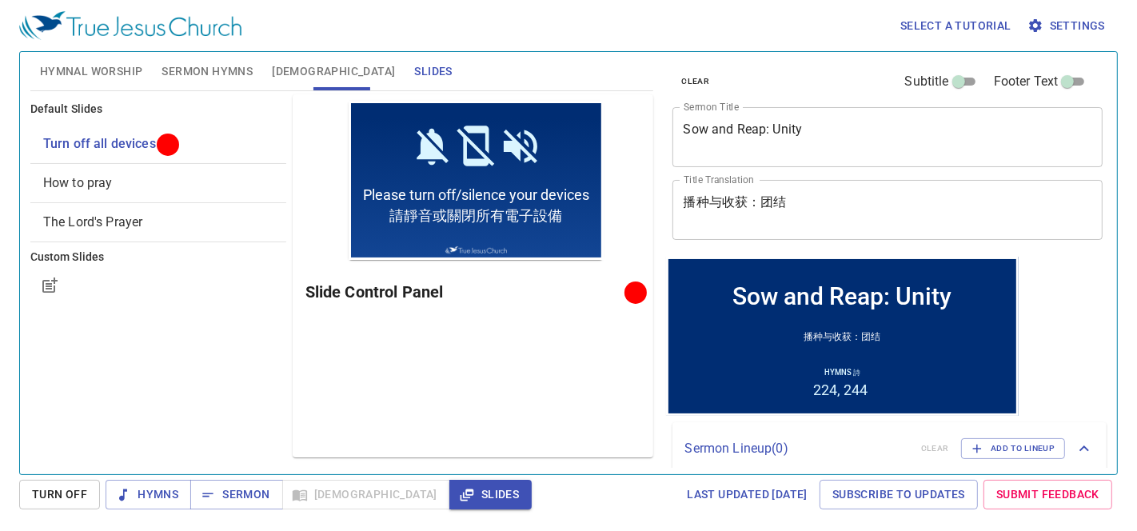
click at [485, 385] on div "Preview Only Slide Control Panel" at bounding box center [473, 275] width 361 height 363
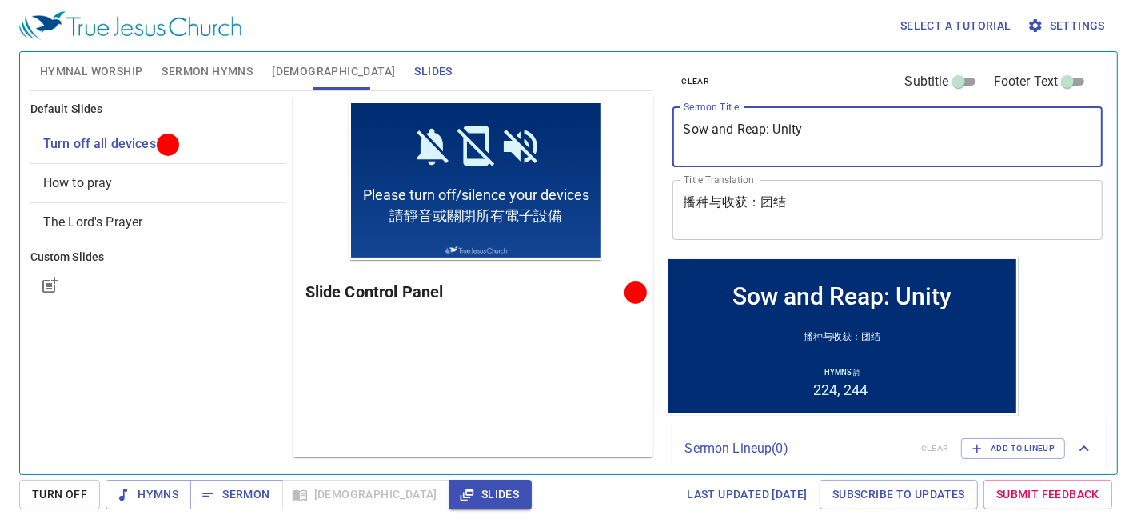
drag, startPoint x: 774, startPoint y: 130, endPoint x: 604, endPoint y: 90, distance: 174.1
click at [616, 104] on div "Hymnal Worship Sermon Hymns Bible Slides Hymn search Hymn search clear Audio Pl…" at bounding box center [568, 257] width 1089 height 422
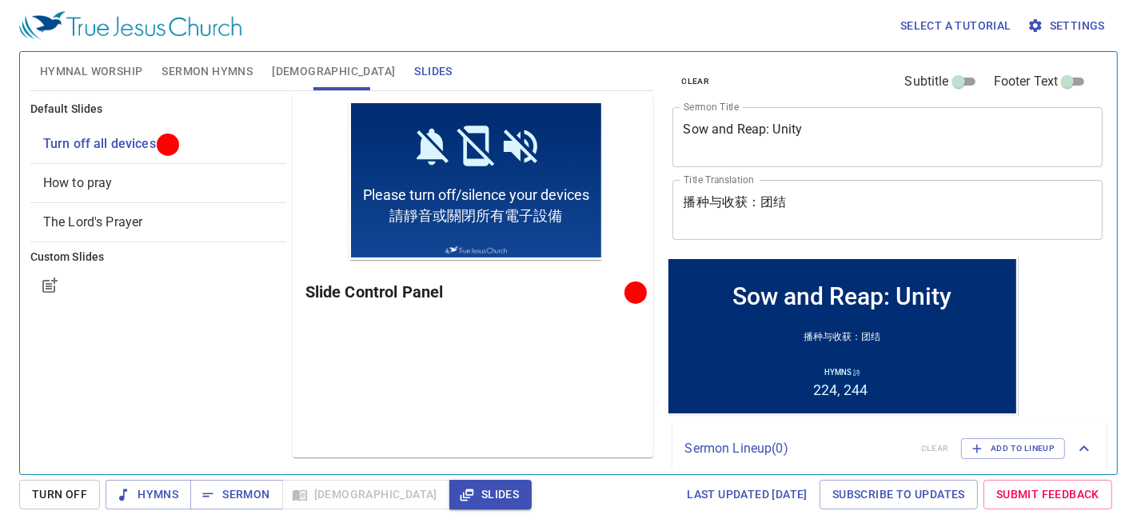
click at [829, 138] on textarea "Sow and Reap: Unity" at bounding box center [888, 137] width 409 height 30
click at [132, 77] on span "Hymnal Worship" at bounding box center [91, 72] width 103 height 20
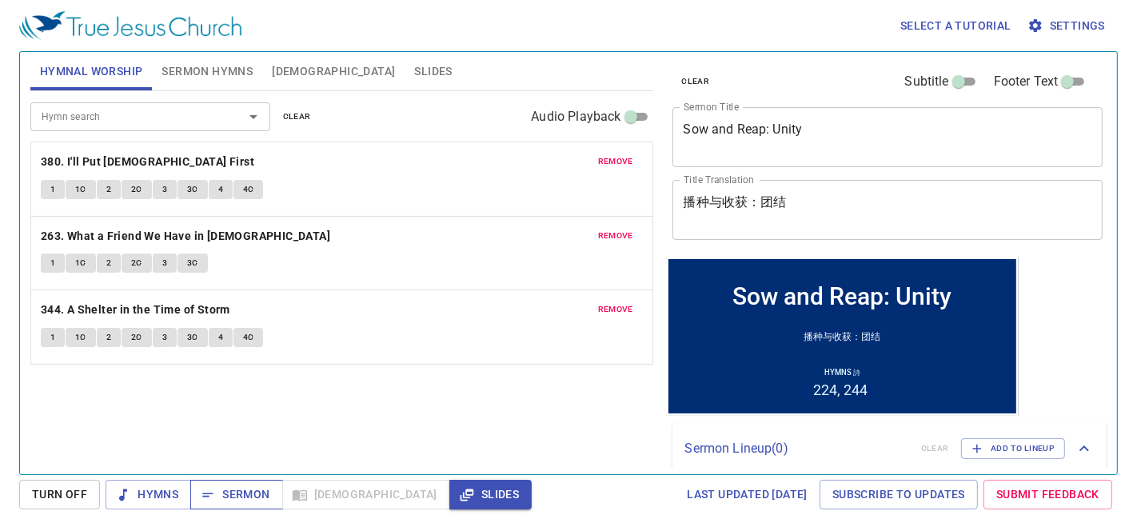
click at [208, 483] on button "Sermon" at bounding box center [236, 495] width 92 height 30
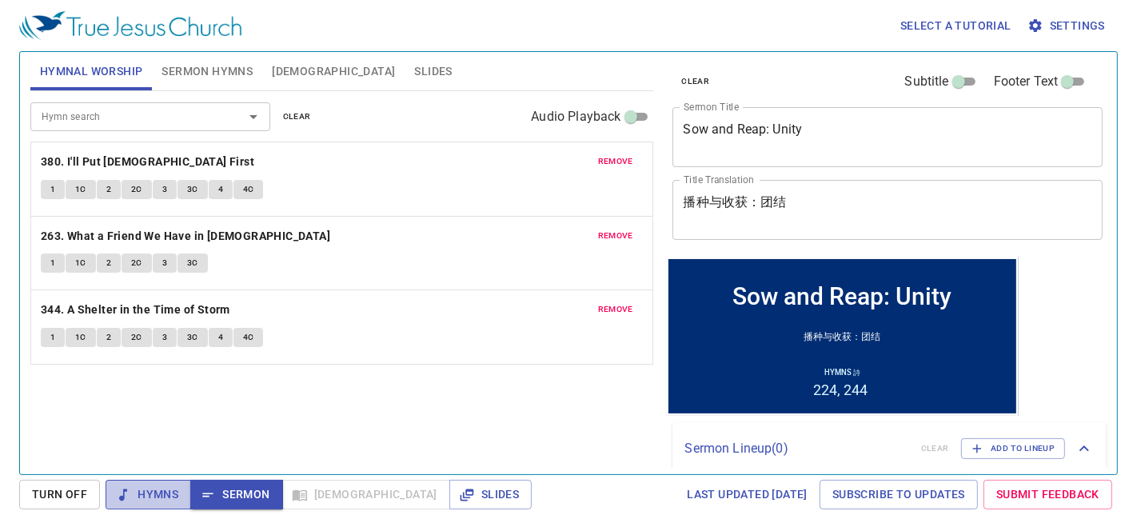
click at [148, 488] on span "Hymns" at bounding box center [148, 494] width 60 height 20
click at [608, 305] on span "remove" at bounding box center [615, 309] width 35 height 14
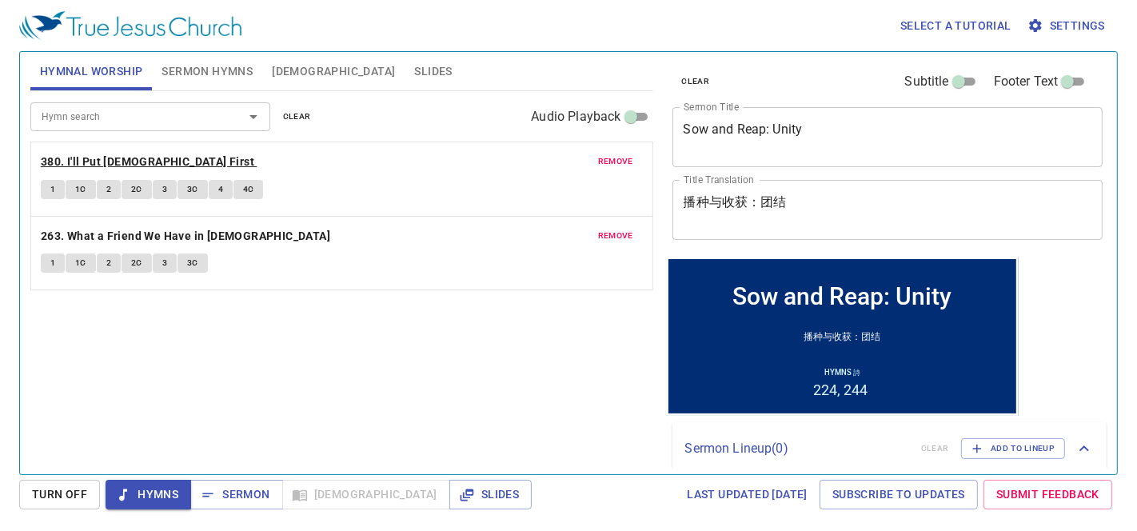
click at [132, 166] on b "380. I'll Put [DEMOGRAPHIC_DATA] First" at bounding box center [147, 162] width 213 height 20
click at [52, 193] on span "1" at bounding box center [52, 189] width 5 height 14
click at [82, 187] on span "1C" at bounding box center [80, 189] width 11 height 14
click at [114, 188] on button "2" at bounding box center [109, 189] width 24 height 19
click at [134, 192] on span "2C" at bounding box center [136, 189] width 11 height 14
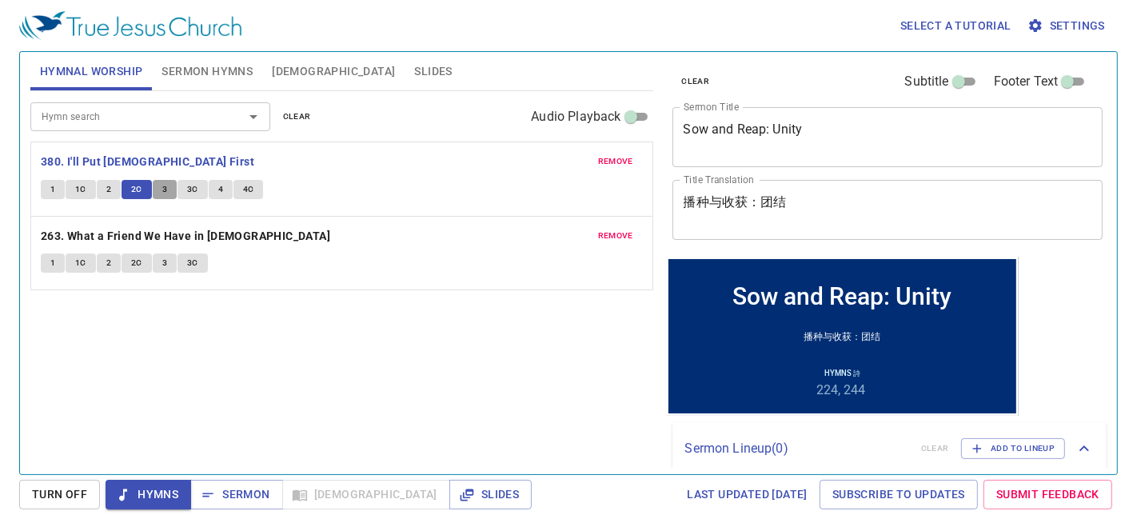
click at [164, 188] on span "3" at bounding box center [164, 189] width 5 height 14
click at [187, 188] on span "3C" at bounding box center [192, 189] width 11 height 14
click at [214, 189] on button "4" at bounding box center [221, 189] width 24 height 19
click at [253, 191] on button "4C" at bounding box center [248, 189] width 30 height 19
click at [105, 230] on b "263. What a Friend We Have in [DEMOGRAPHIC_DATA]" at bounding box center [185, 236] width 289 height 20
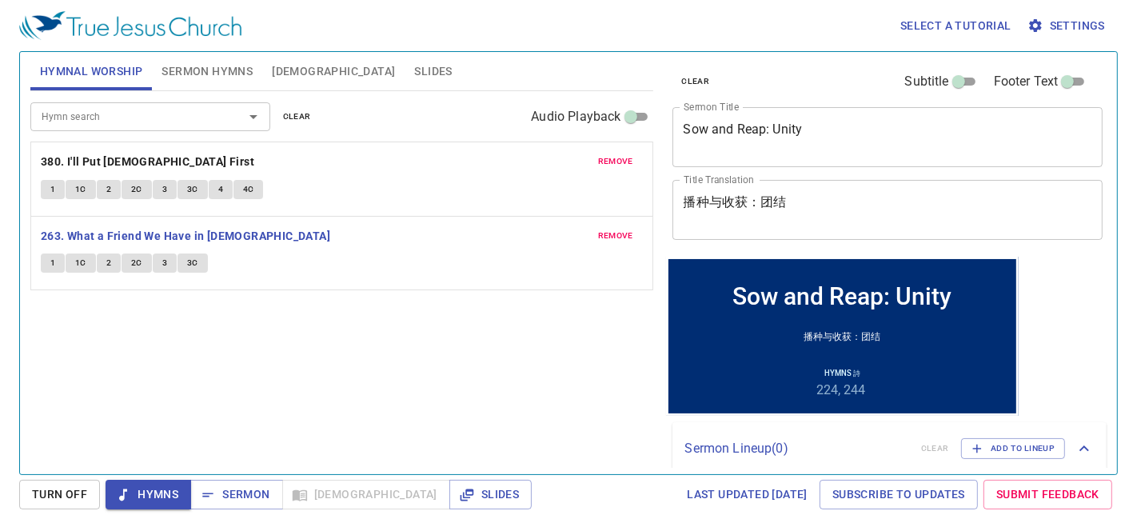
click at [52, 258] on span "1" at bounding box center [52, 263] width 5 height 14
click at [75, 261] on span "1C" at bounding box center [80, 263] width 11 height 14
click at [113, 265] on button "2" at bounding box center [109, 262] width 24 height 19
click at [140, 268] on span "2C" at bounding box center [136, 263] width 11 height 14
click at [169, 259] on button "3" at bounding box center [165, 262] width 24 height 19
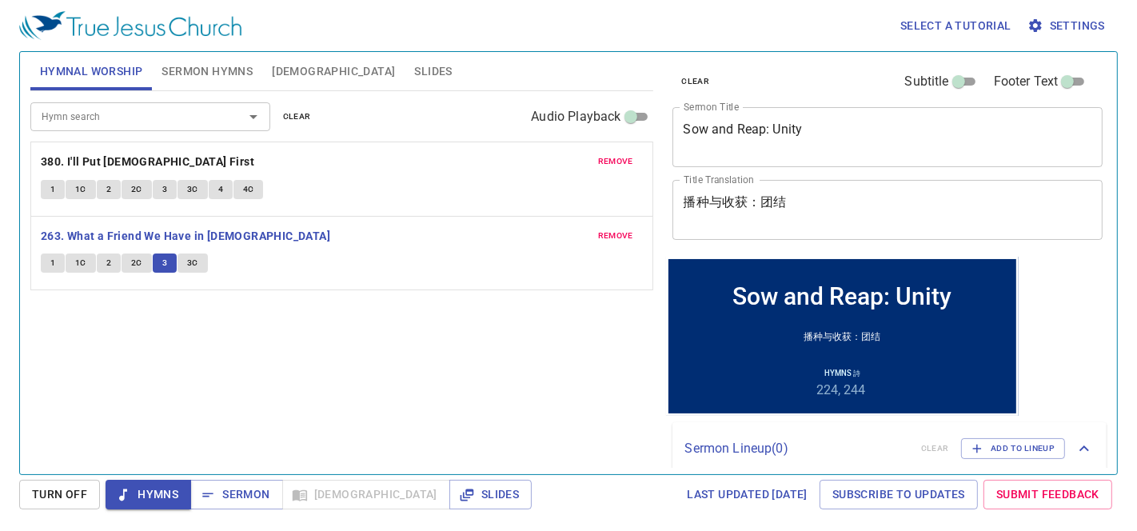
click at [192, 265] on span "3C" at bounding box center [192, 263] width 11 height 14
click at [223, 488] on span "Sermon" at bounding box center [236, 494] width 66 height 20
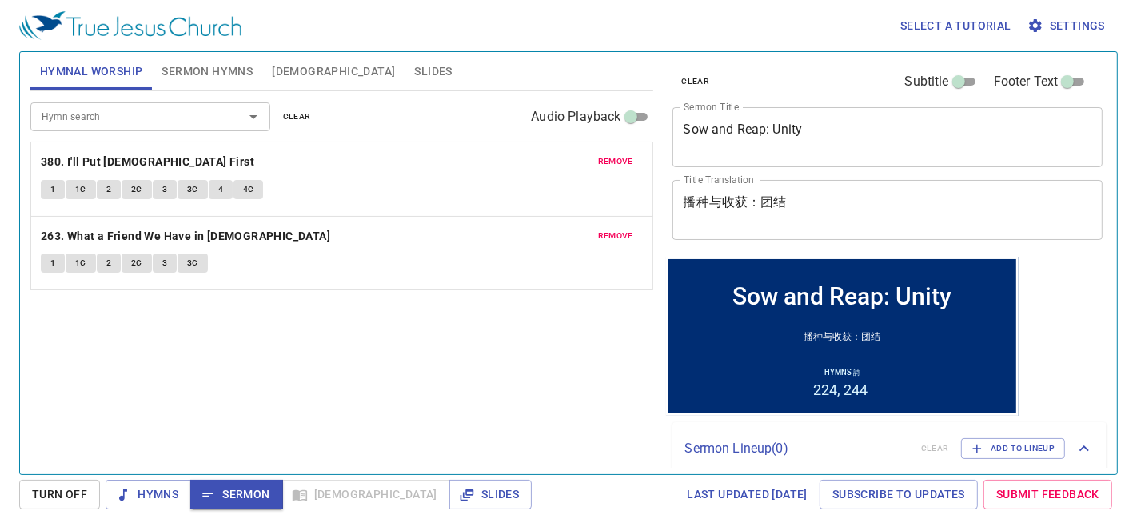
click at [219, 62] on span "Sermon Hymns" at bounding box center [206, 72] width 91 height 20
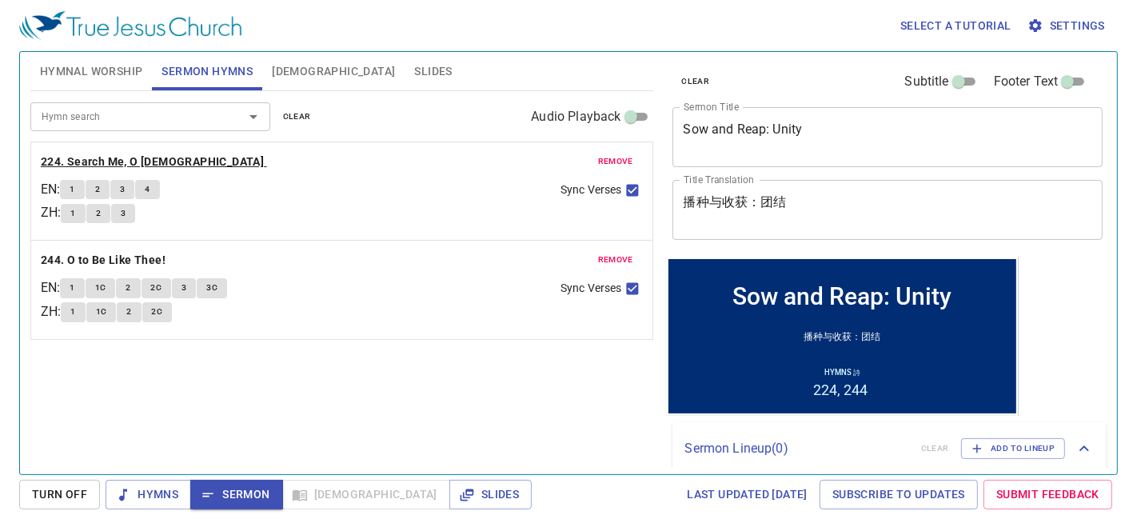
click at [100, 161] on b "224. Search Me, O God" at bounding box center [152, 162] width 223 height 20
click at [96, 110] on input "Hymn search" at bounding box center [126, 116] width 183 height 18
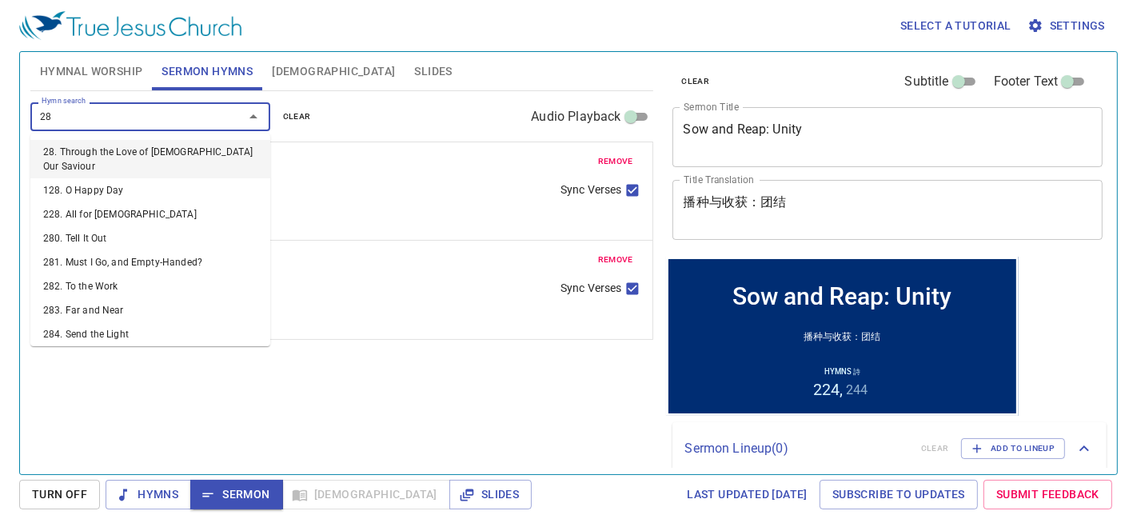
type input "282"
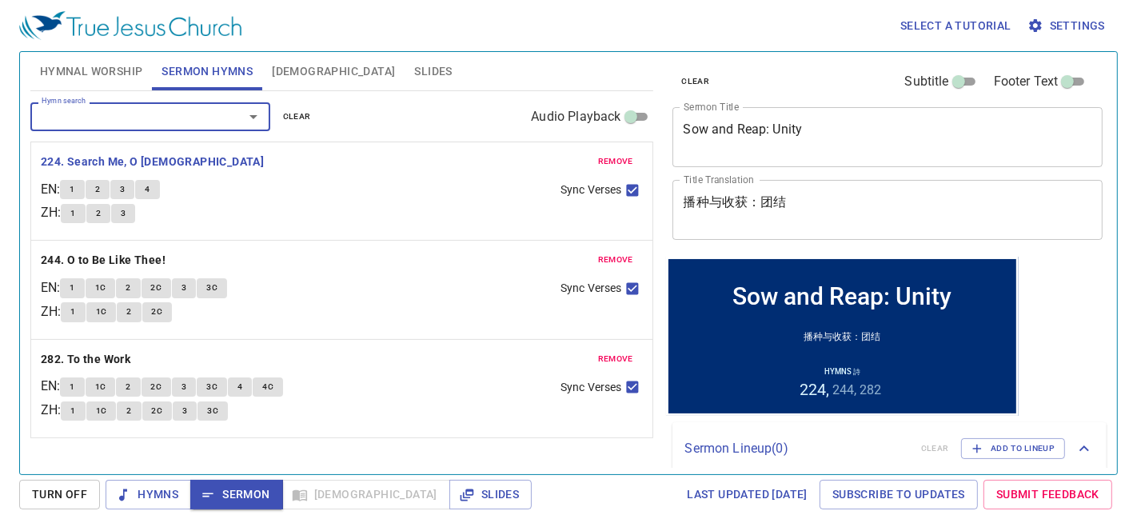
click at [609, 161] on span "remove" at bounding box center [615, 161] width 35 height 14
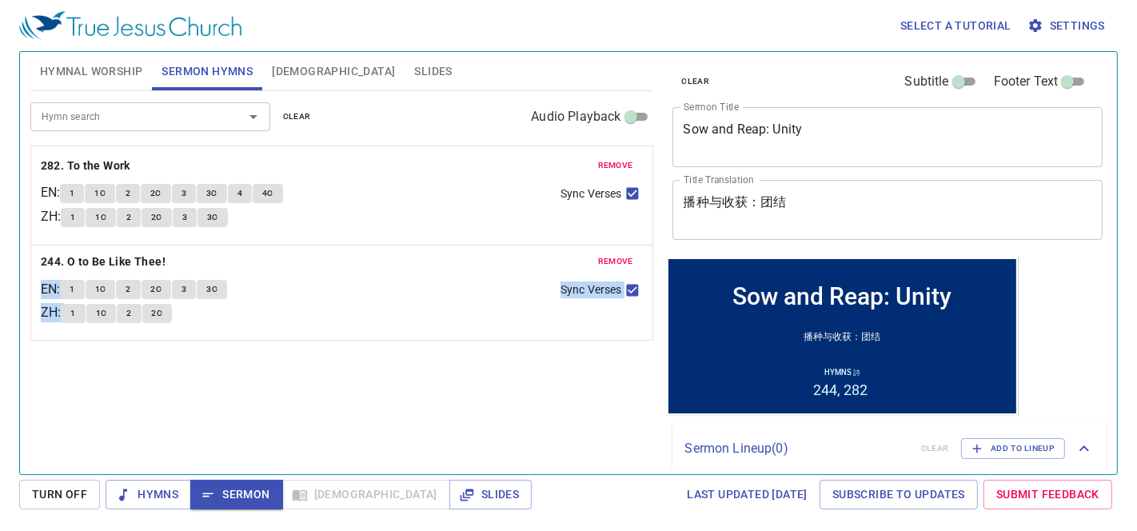
drag, startPoint x: 345, startPoint y: 263, endPoint x: 337, endPoint y: 163, distance: 100.2
click at [337, 163] on div "remove 244. O to Be Like Thee! EN : 1 1C 2 2C 3 3C ZH : 1 1C 2 2C Sync Verses r…" at bounding box center [341, 241] width 623 height 198
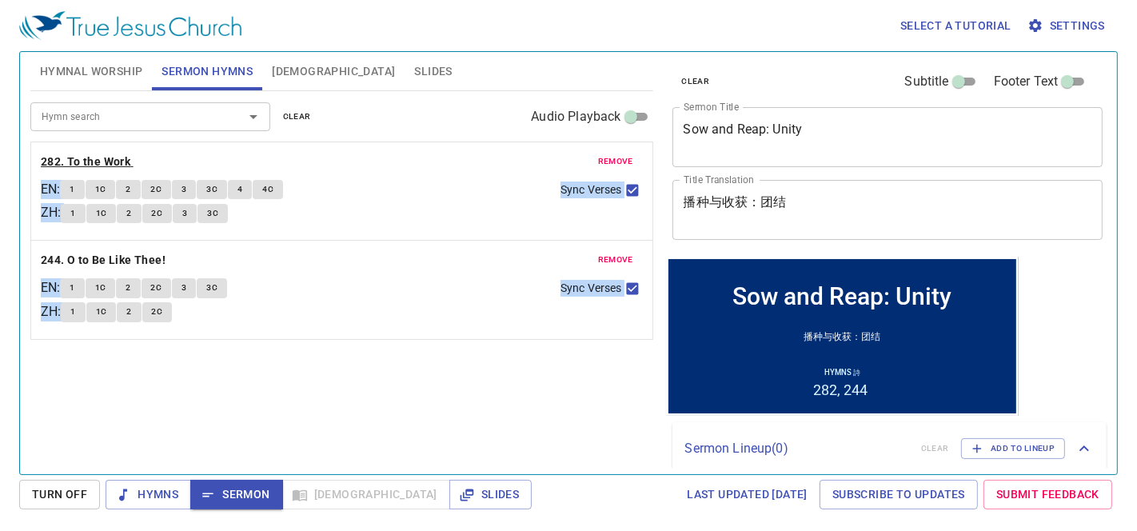
click at [107, 166] on b "282. To the Work" at bounding box center [86, 162] width 90 height 20
click at [324, 419] on div "Hymn search Hymn search clear Audio Playback remove 282. To the Work EN : 1 1C …" at bounding box center [341, 275] width 623 height 369
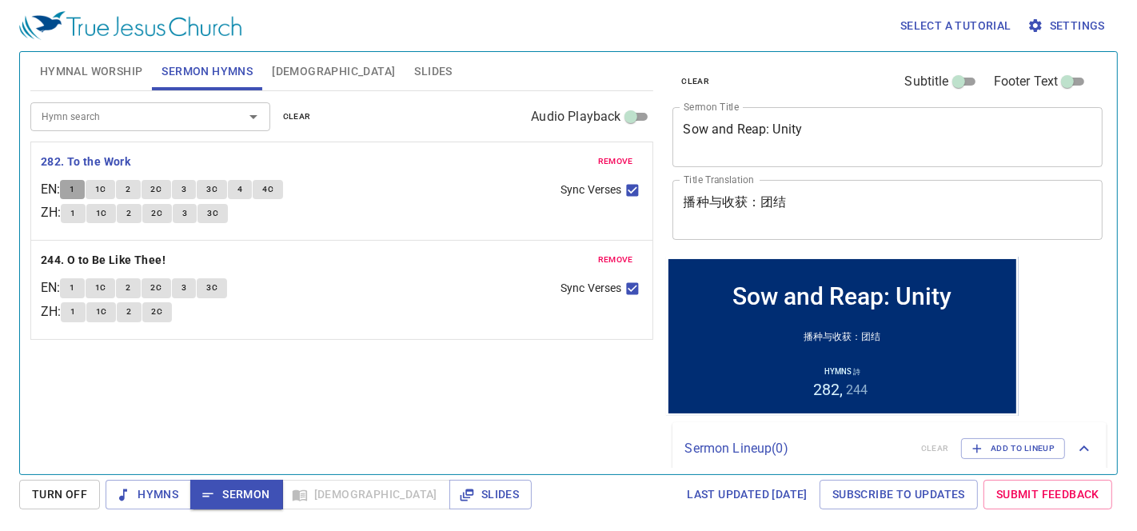
click at [74, 185] on span "1" at bounding box center [72, 189] width 5 height 14
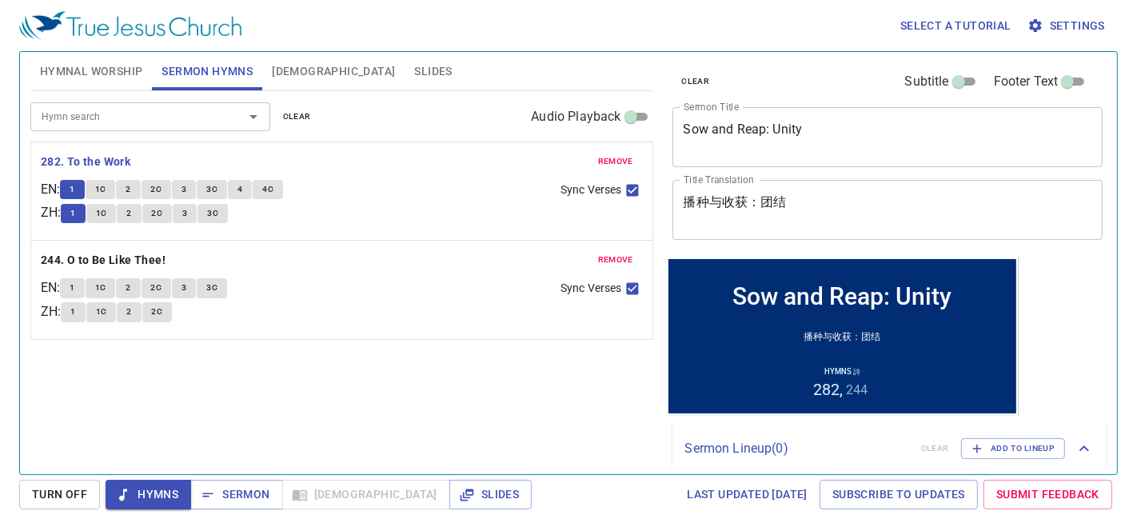
click at [614, 253] on span "remove" at bounding box center [615, 260] width 35 height 14
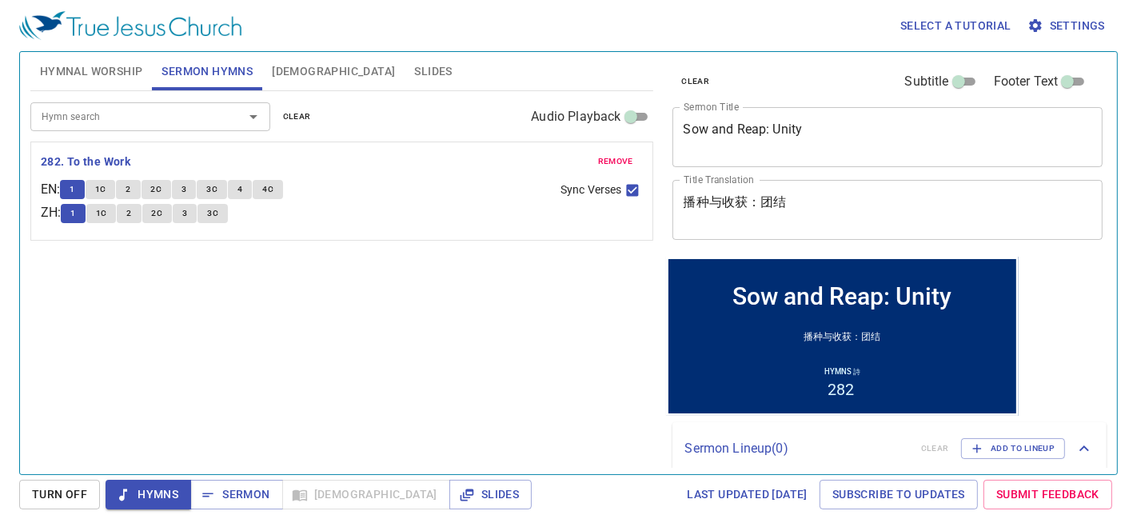
click at [133, 110] on input "Hymn search" at bounding box center [126, 116] width 183 height 18
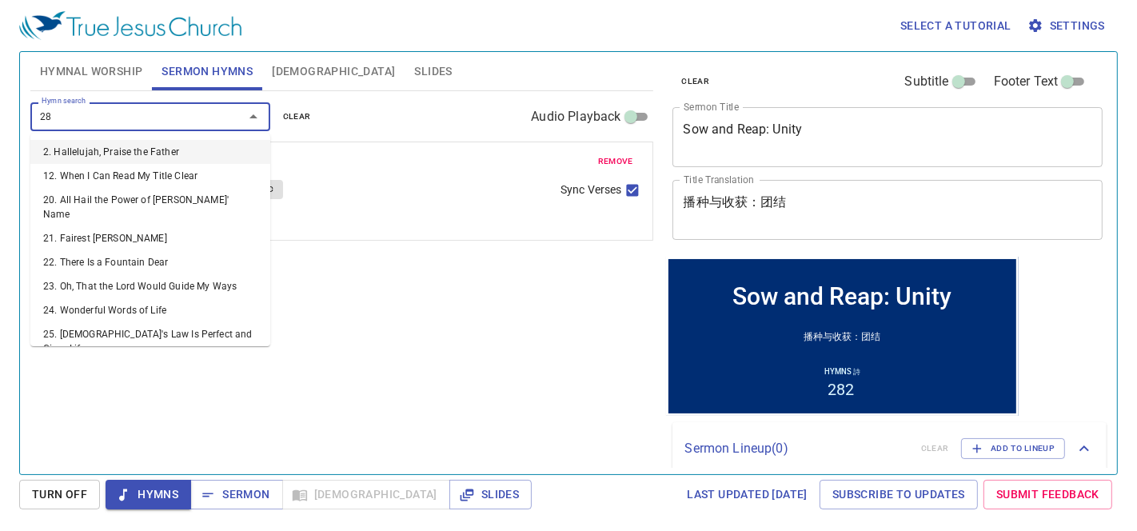
type input "287"
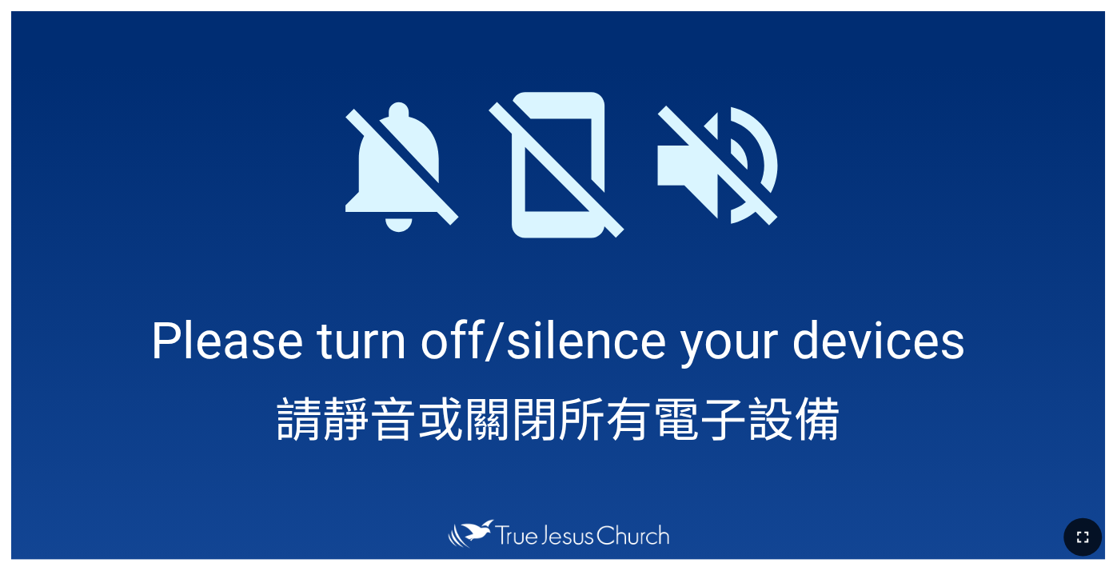
click at [1079, 530] on icon "button" at bounding box center [1083, 537] width 19 height 19
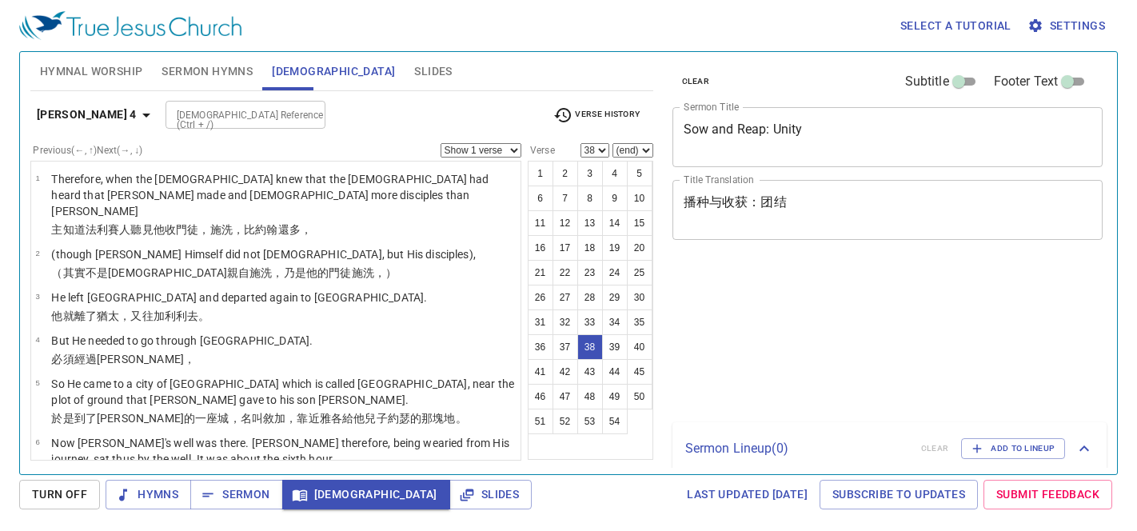
select select "38"
select select "29"
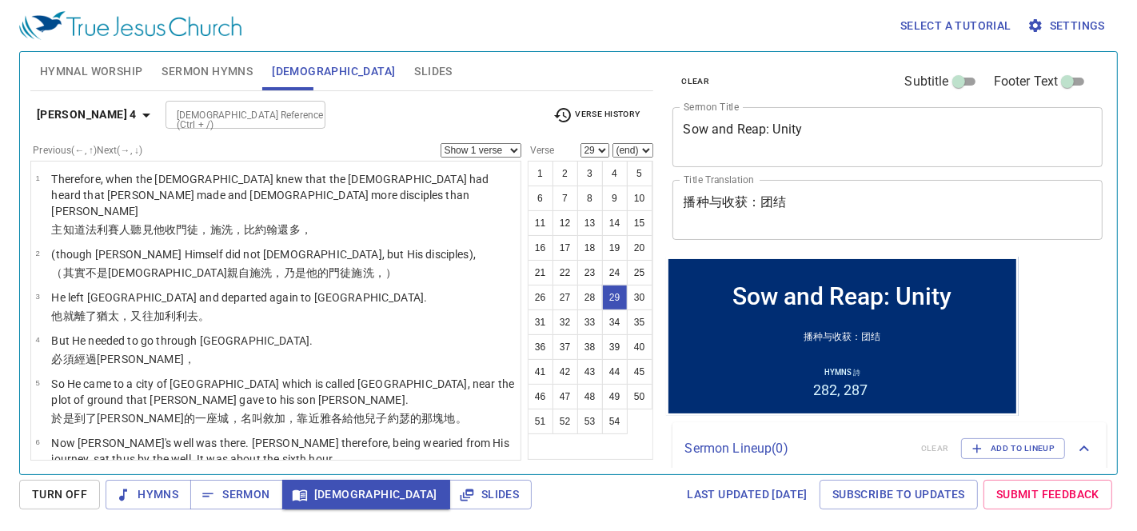
scroll to position [1412, 0]
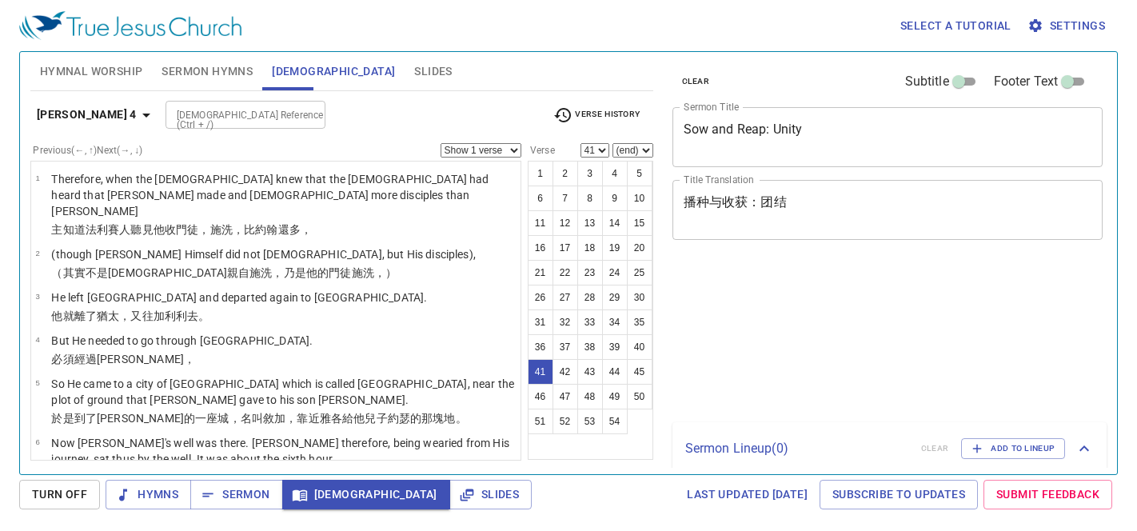
select select "41"
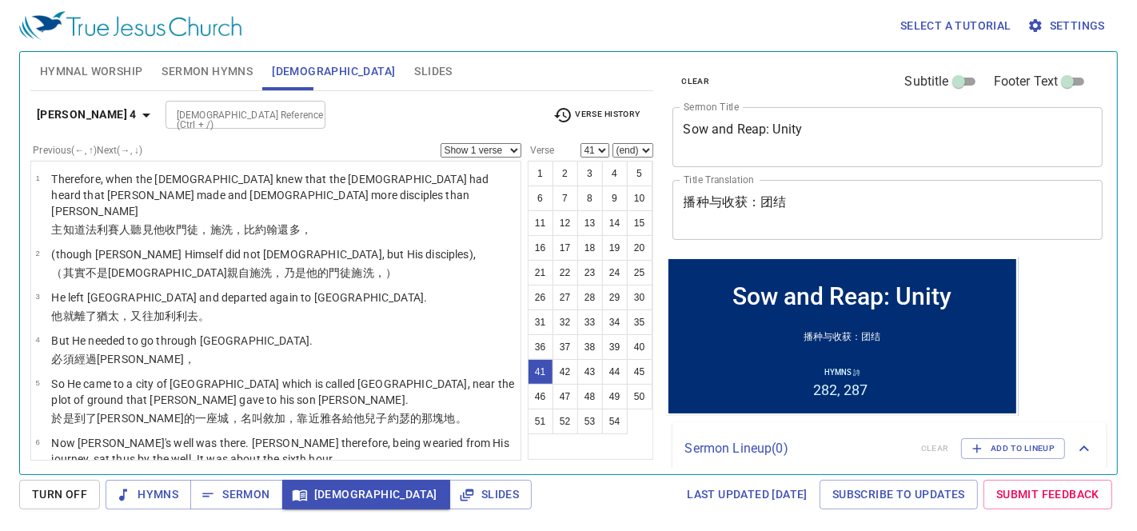
scroll to position [2077, 0]
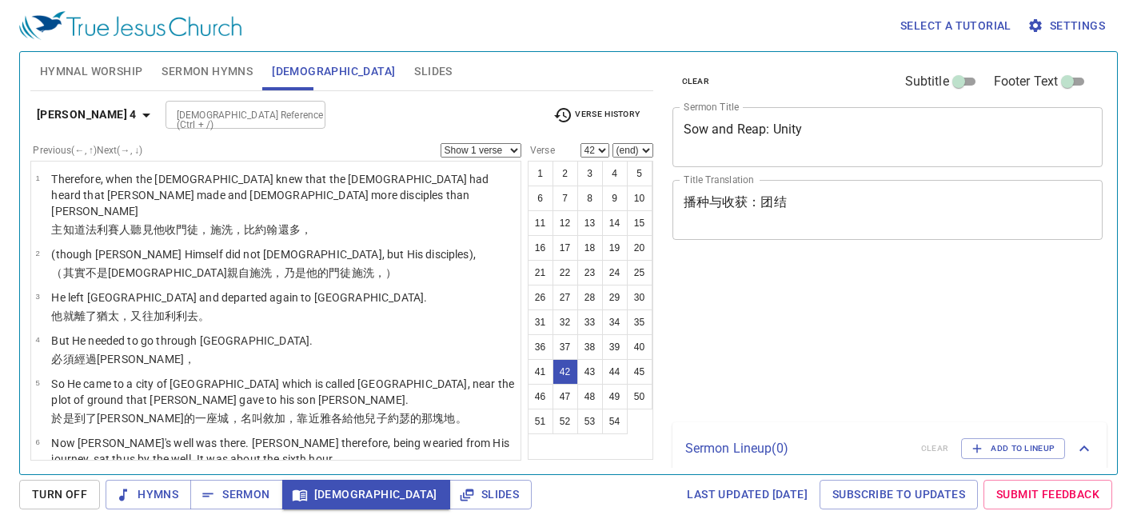
select select "42"
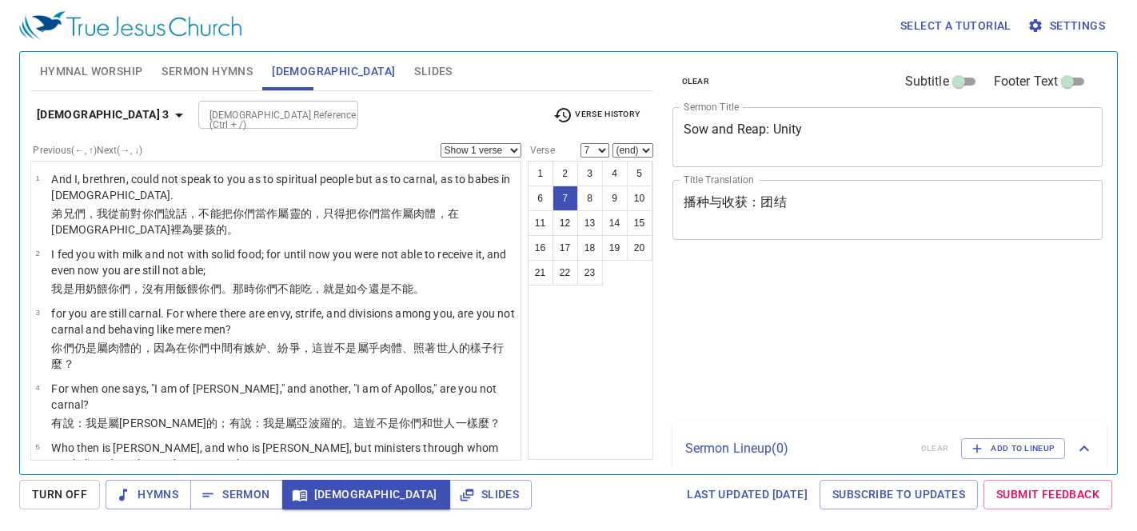
select select "7"
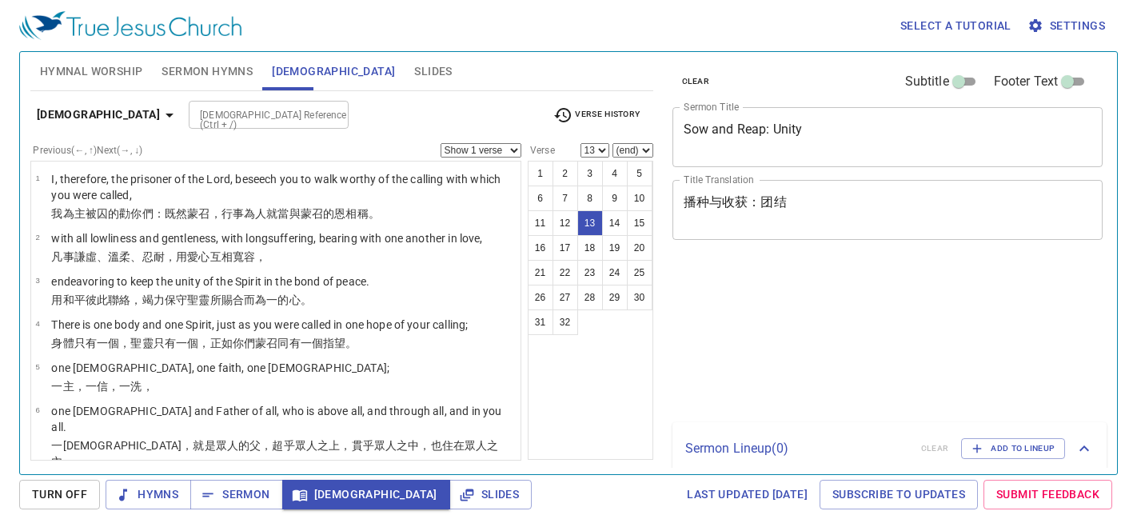
select select "13"
